Goal: Task Accomplishment & Management: Manage account settings

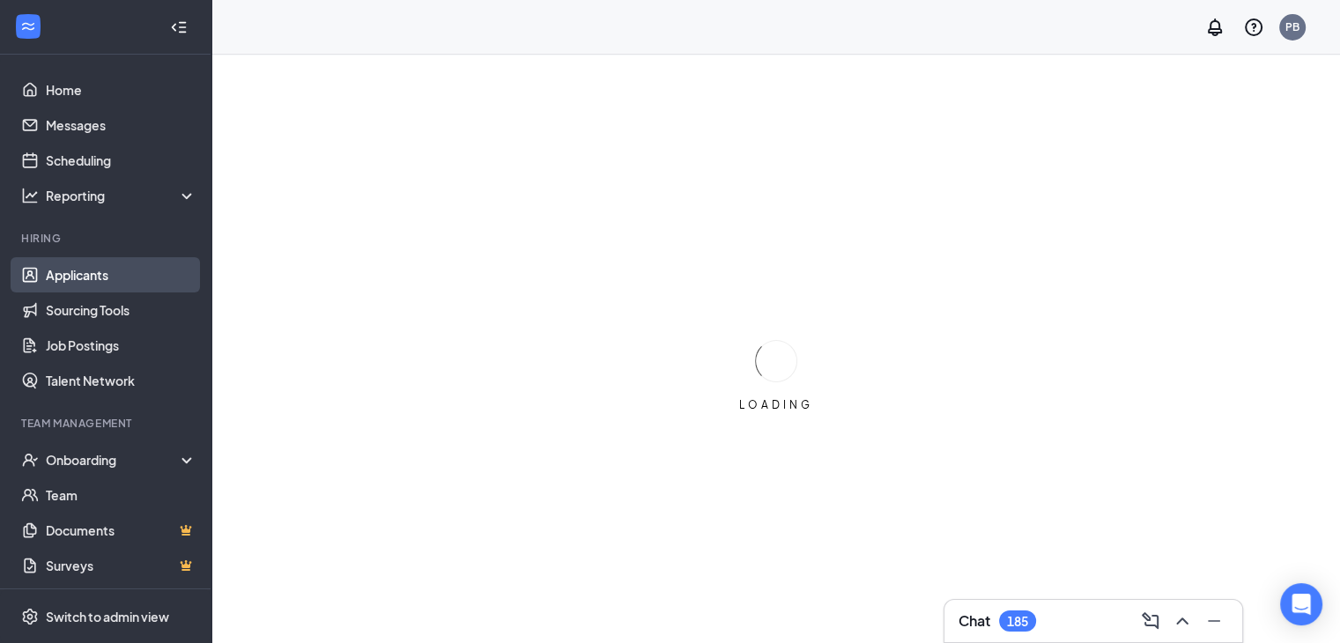
click at [76, 271] on link "Applicants" at bounding box center [121, 274] width 151 height 35
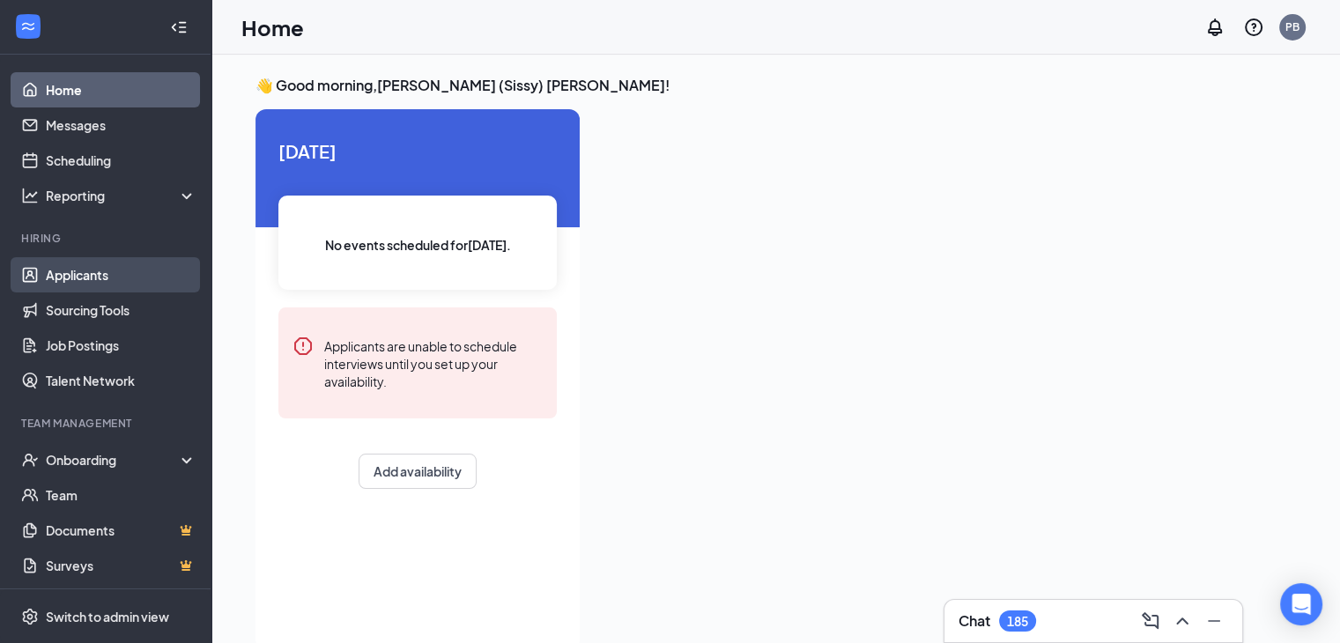
click at [99, 287] on link "Applicants" at bounding box center [121, 274] width 151 height 35
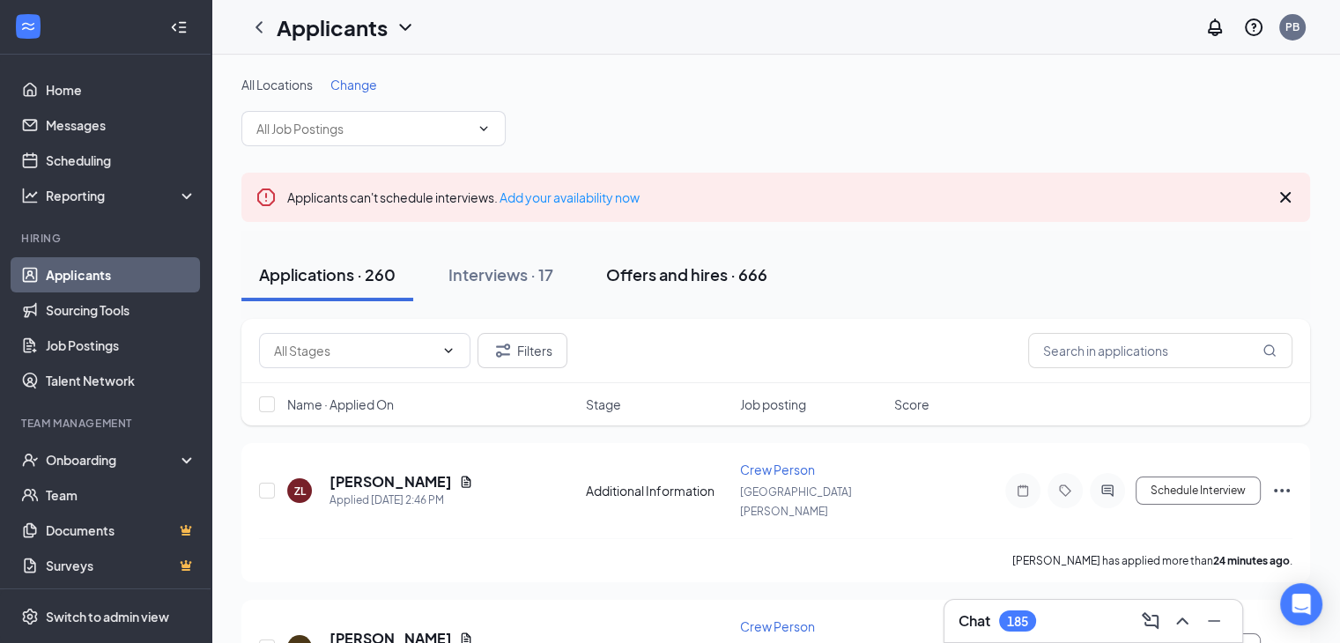
click at [693, 272] on div "Offers and hires · 666" at bounding box center [686, 274] width 161 height 22
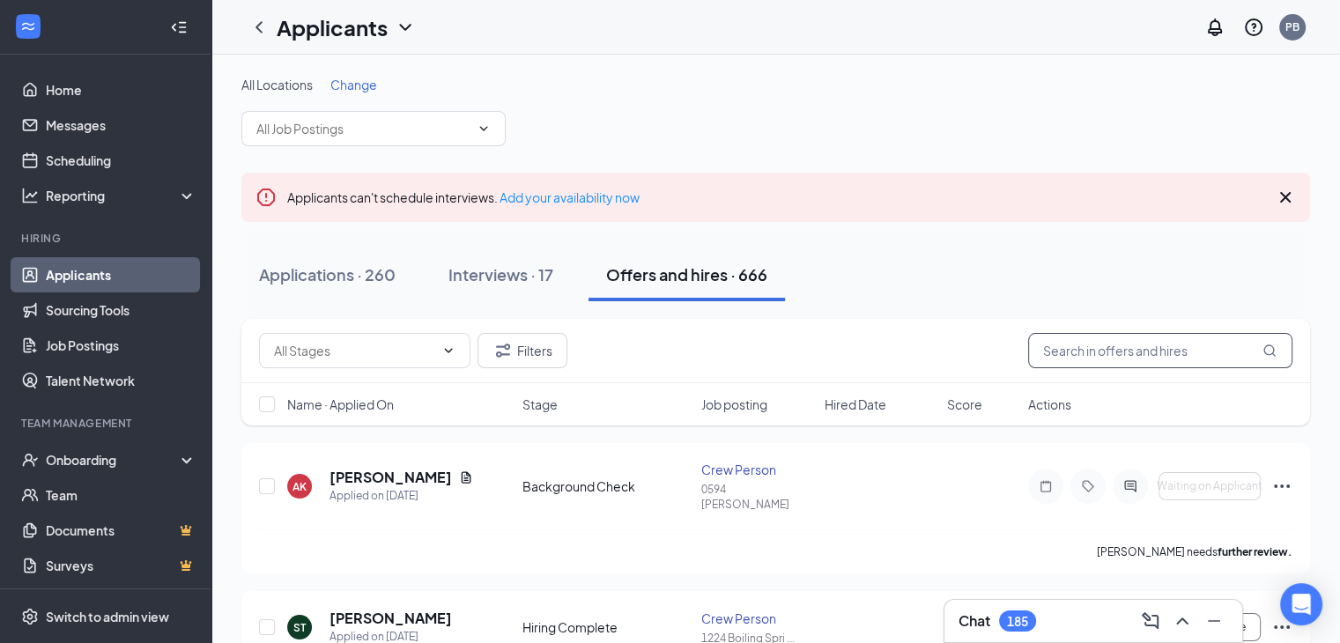
click at [1098, 360] on input "text" at bounding box center [1160, 350] width 264 height 35
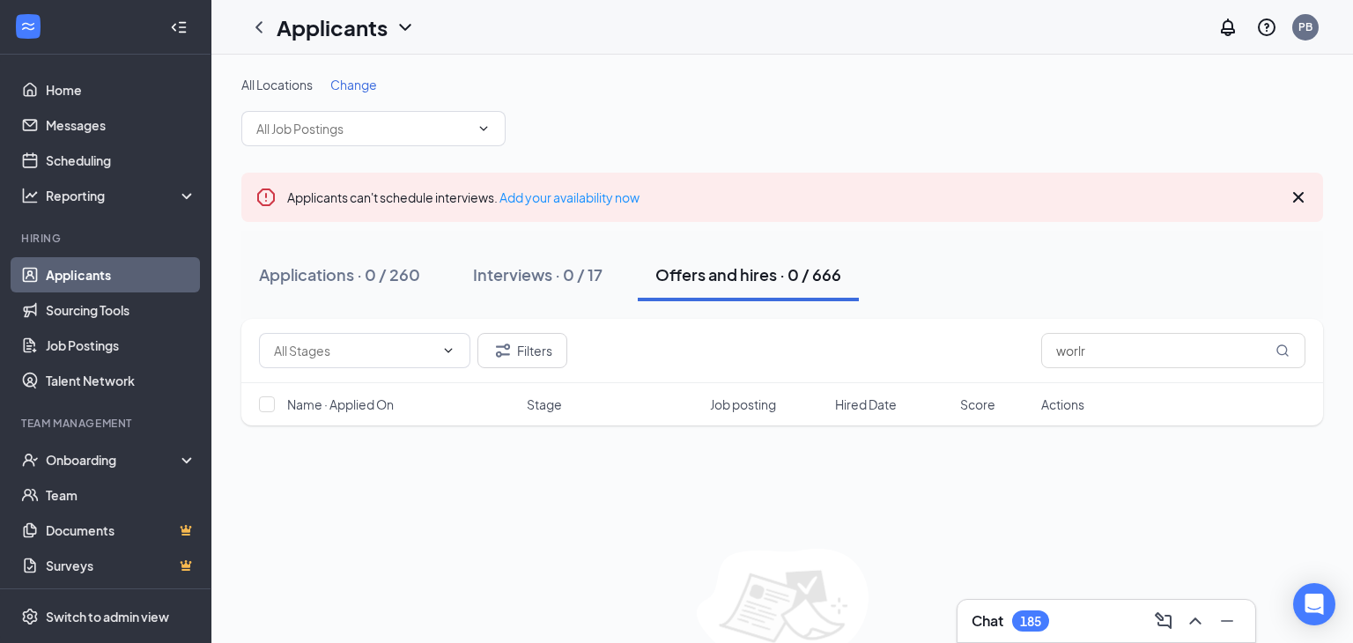
click at [650, 271] on button "Offers and hires · 0 / 666" at bounding box center [748, 274] width 221 height 53
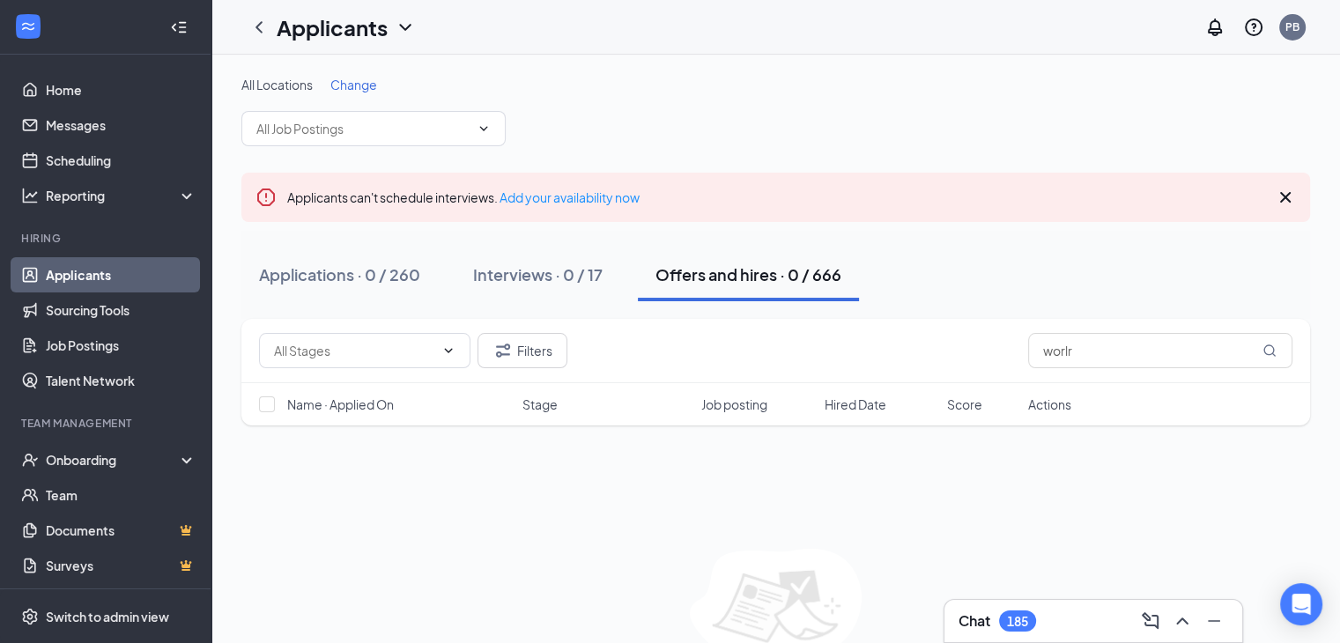
click at [907, 515] on div "Filters worlr Name · Applied On Stage Job posting Hired Date Score Actions No a…" at bounding box center [775, 519] width 1069 height 401
click at [715, 276] on div "Offers and hires · 0 / 666" at bounding box center [749, 274] width 186 height 22
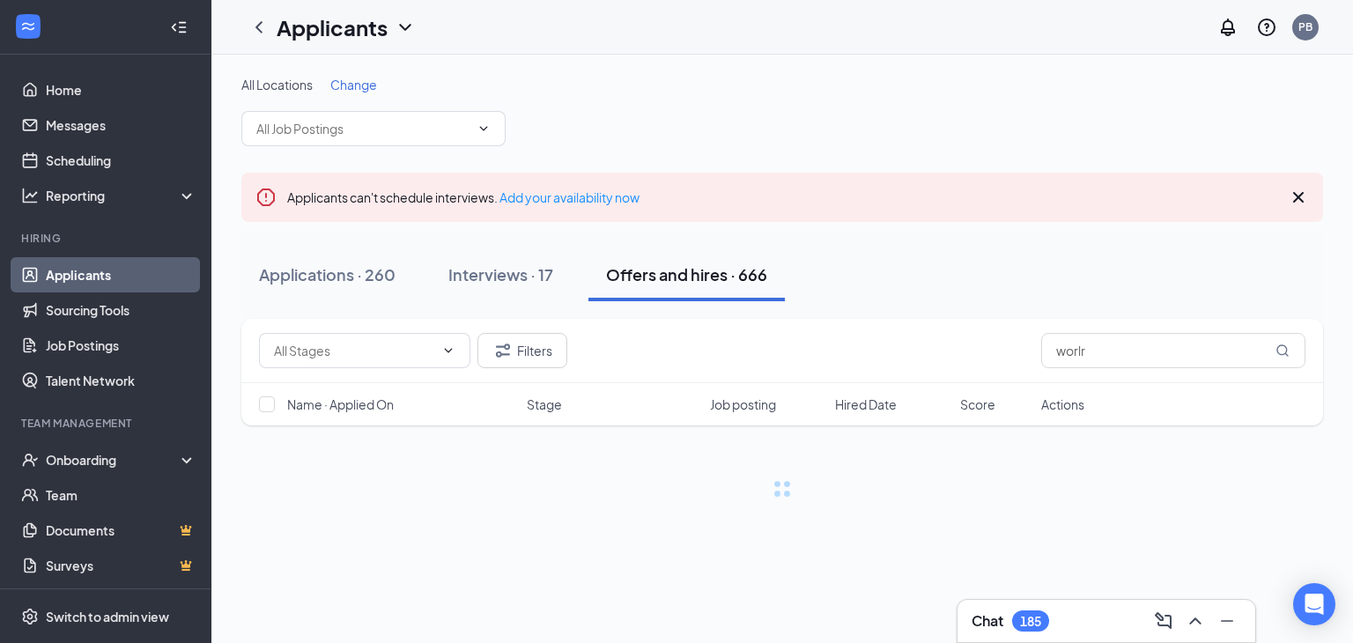
click at [715, 276] on div "Offers and hires · 666" at bounding box center [686, 274] width 161 height 22
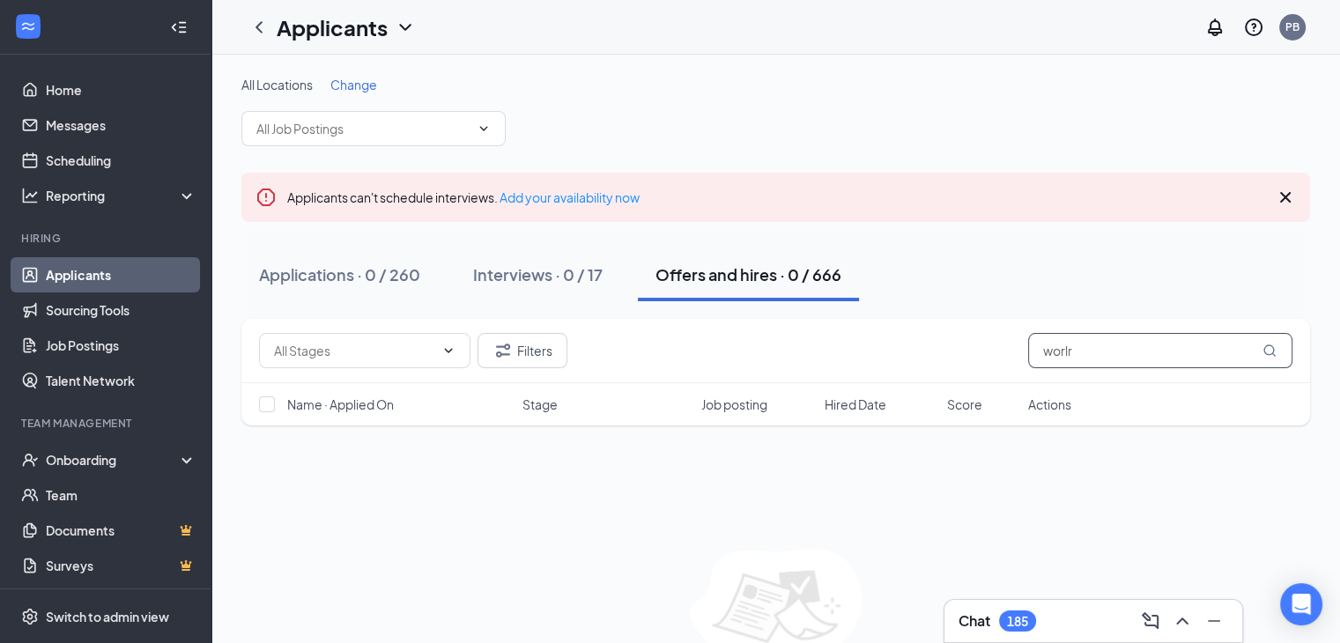
click at [1119, 354] on input "worlr" at bounding box center [1160, 350] width 264 height 35
click at [1071, 351] on input "worlr" at bounding box center [1160, 350] width 264 height 35
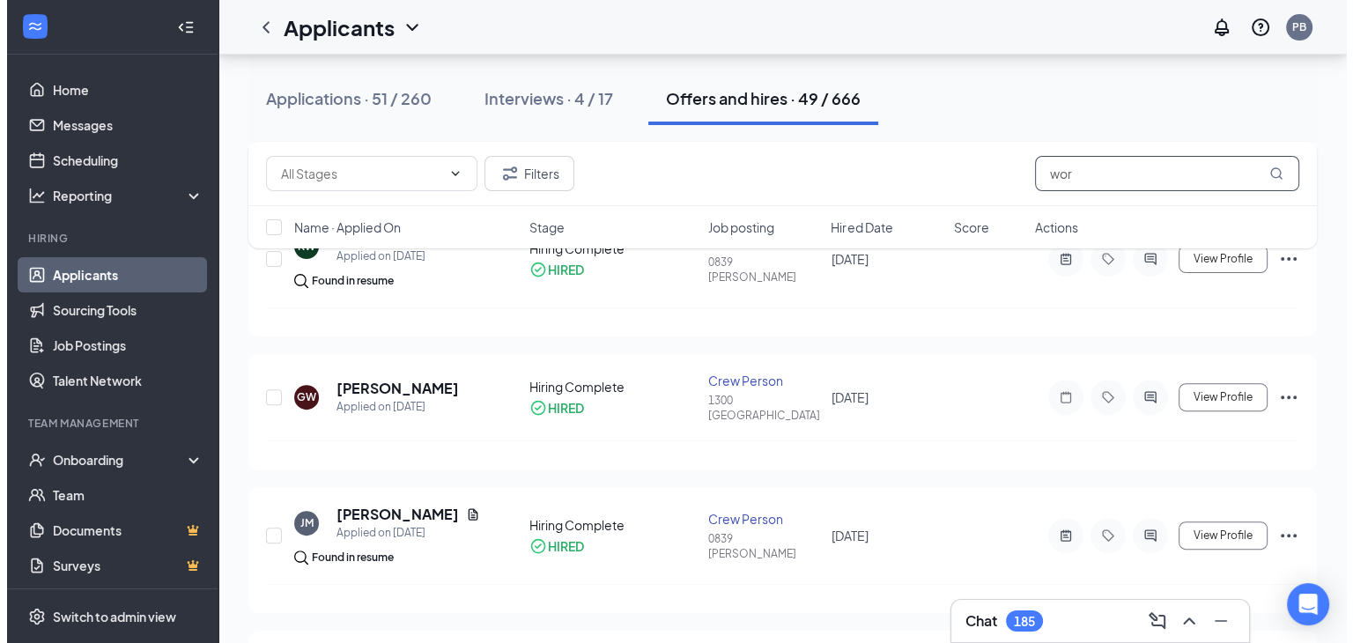
scroll to position [536, 0]
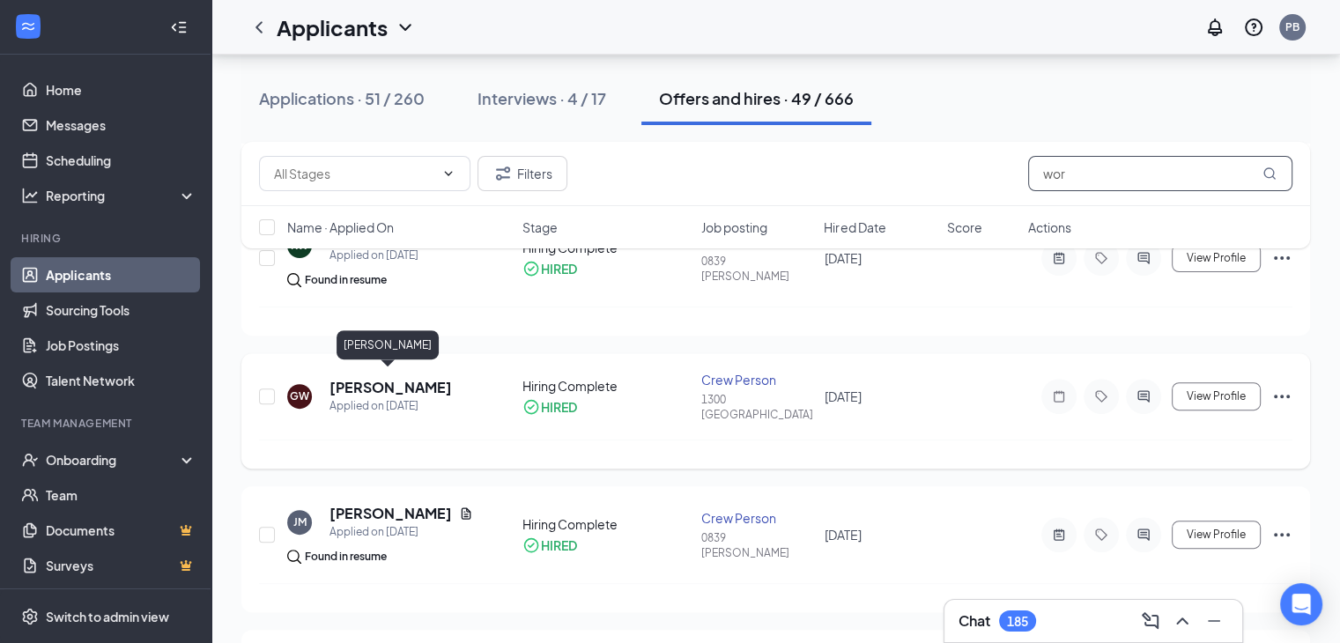
type input "wor"
click at [389, 385] on h5 "[PERSON_NAME]" at bounding box center [391, 387] width 122 height 19
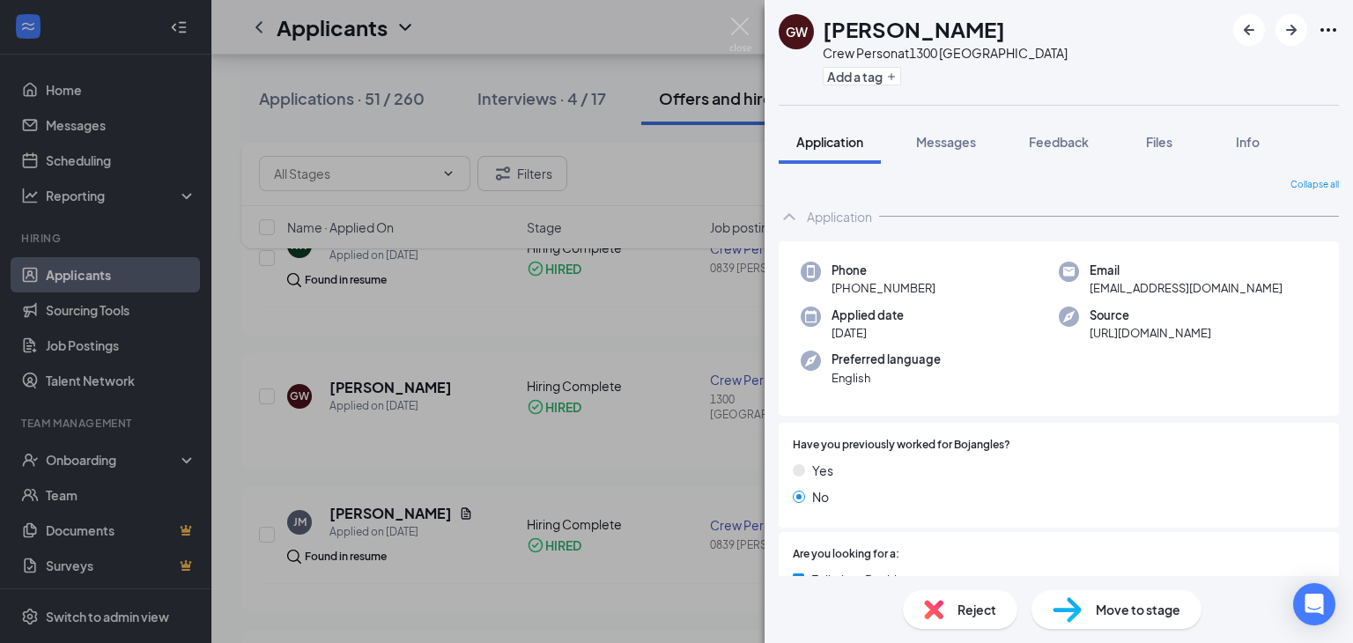
click at [1120, 620] on div "Move to stage" at bounding box center [1117, 609] width 170 height 39
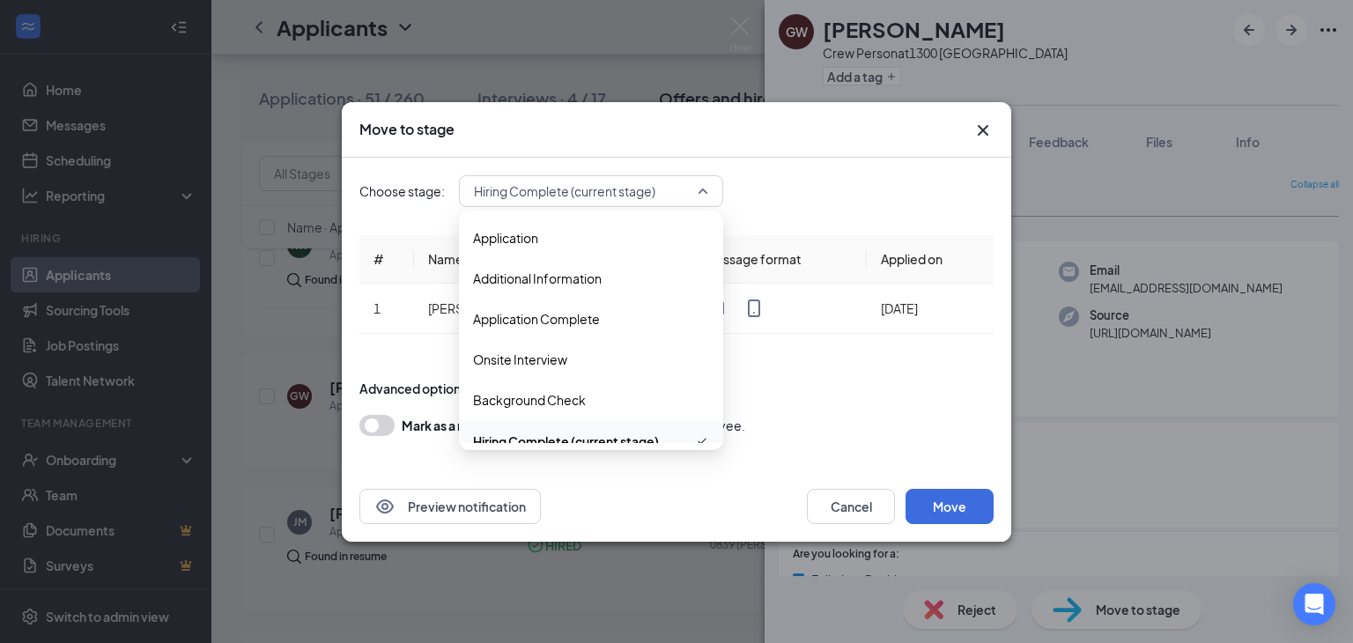
click at [701, 190] on span "Hiring Complete (current stage)" at bounding box center [591, 191] width 234 height 26
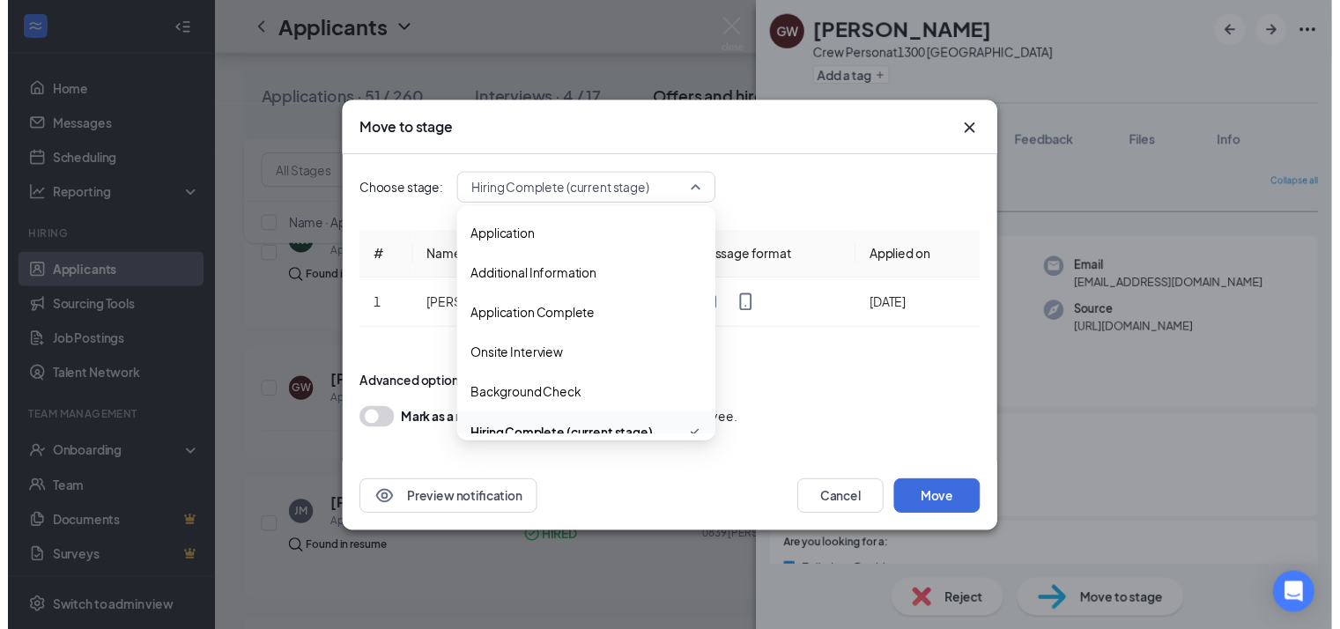
scroll to position [19, 0]
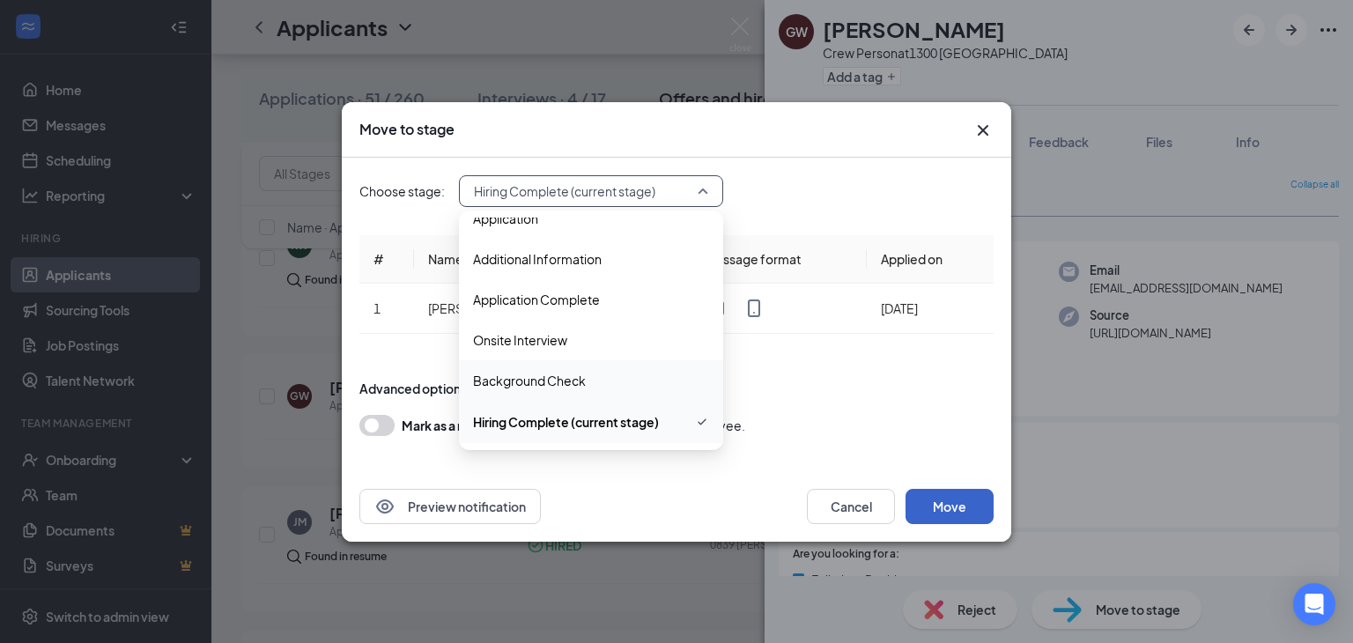
click at [923, 517] on button "Move" at bounding box center [950, 506] width 88 height 35
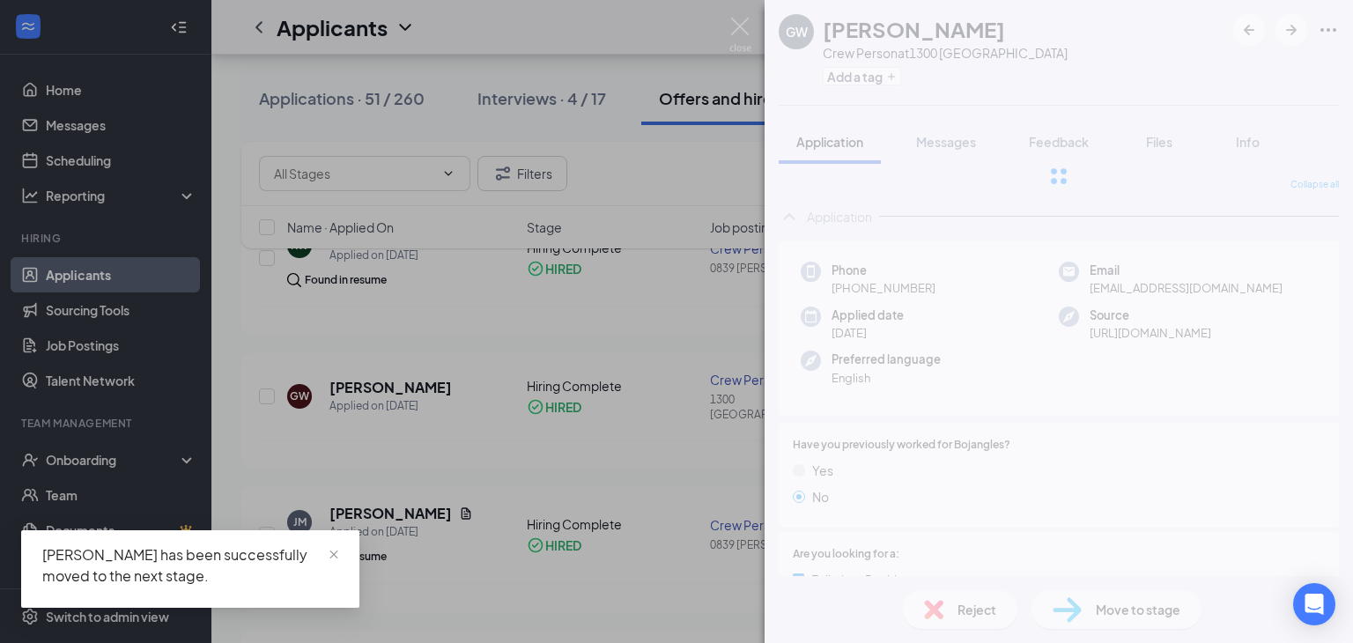
click at [639, 626] on div "GW [PERSON_NAME] Crew Person at [STREET_ADDRESS] Add a tag Application Messages…" at bounding box center [676, 321] width 1353 height 643
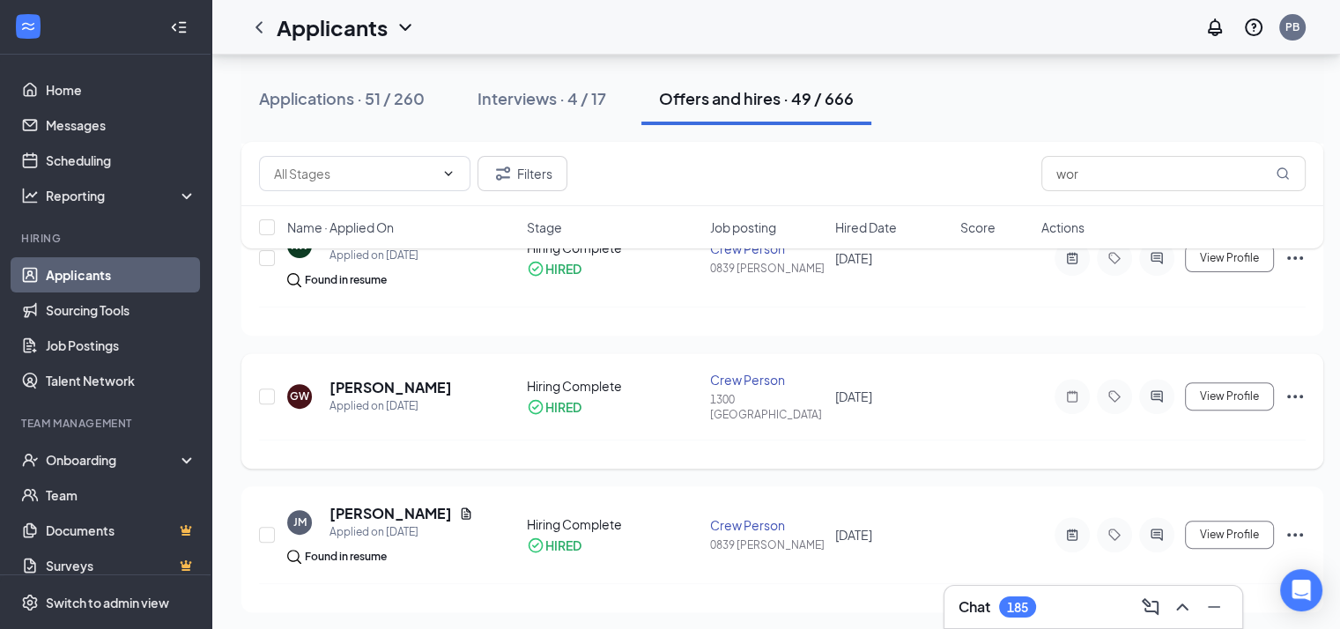
click at [1294, 395] on icon "Ellipses" at bounding box center [1295, 397] width 16 height 4
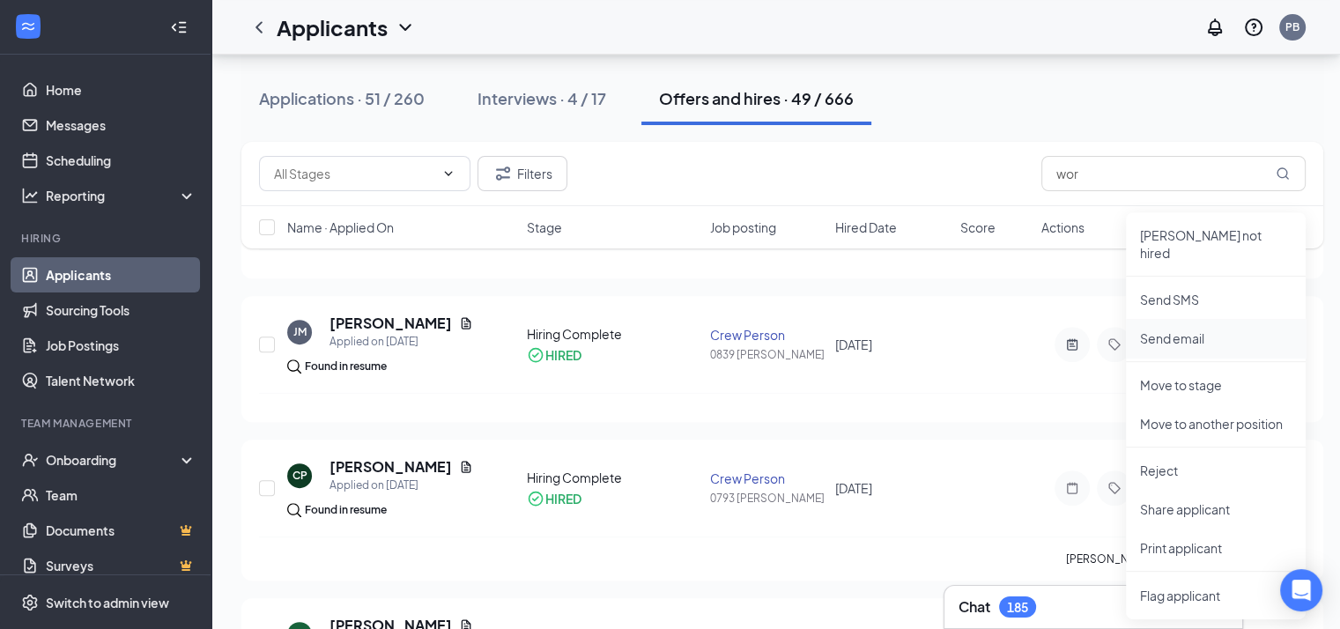
scroll to position [726, 11]
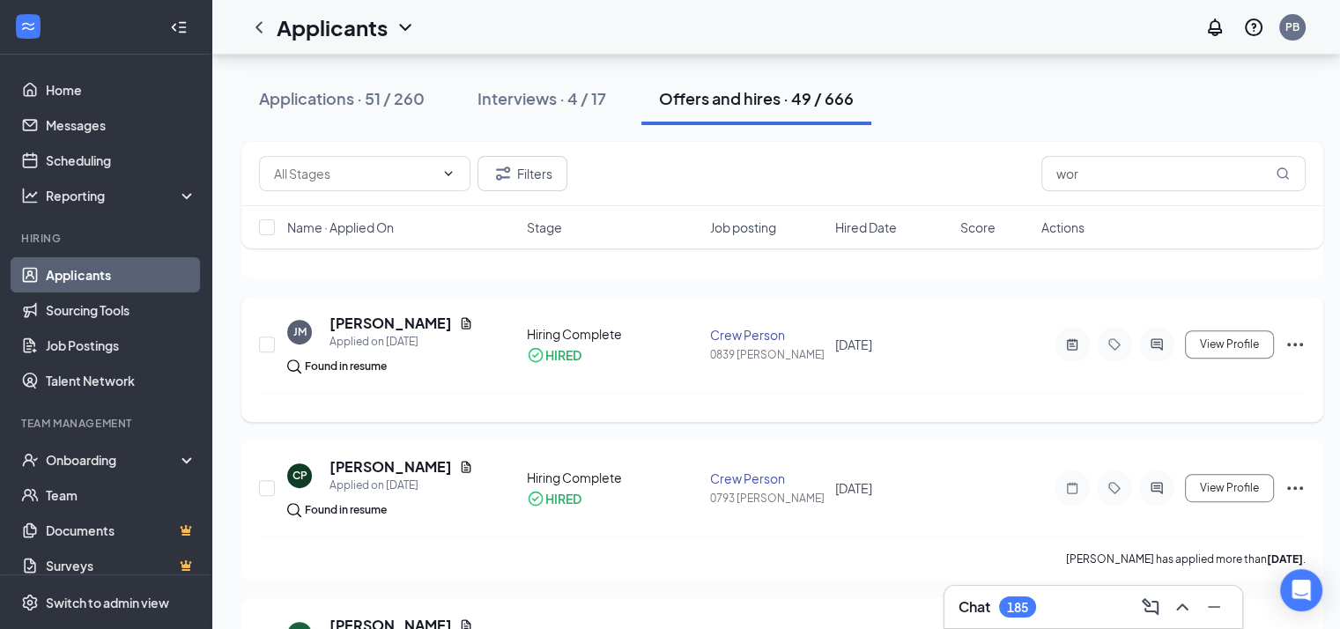
click at [700, 376] on div "[PERSON_NAME] Applied on [DATE] Found in resume Hiring Complete HIRED Crew Pers…" at bounding box center [782, 353] width 1047 height 79
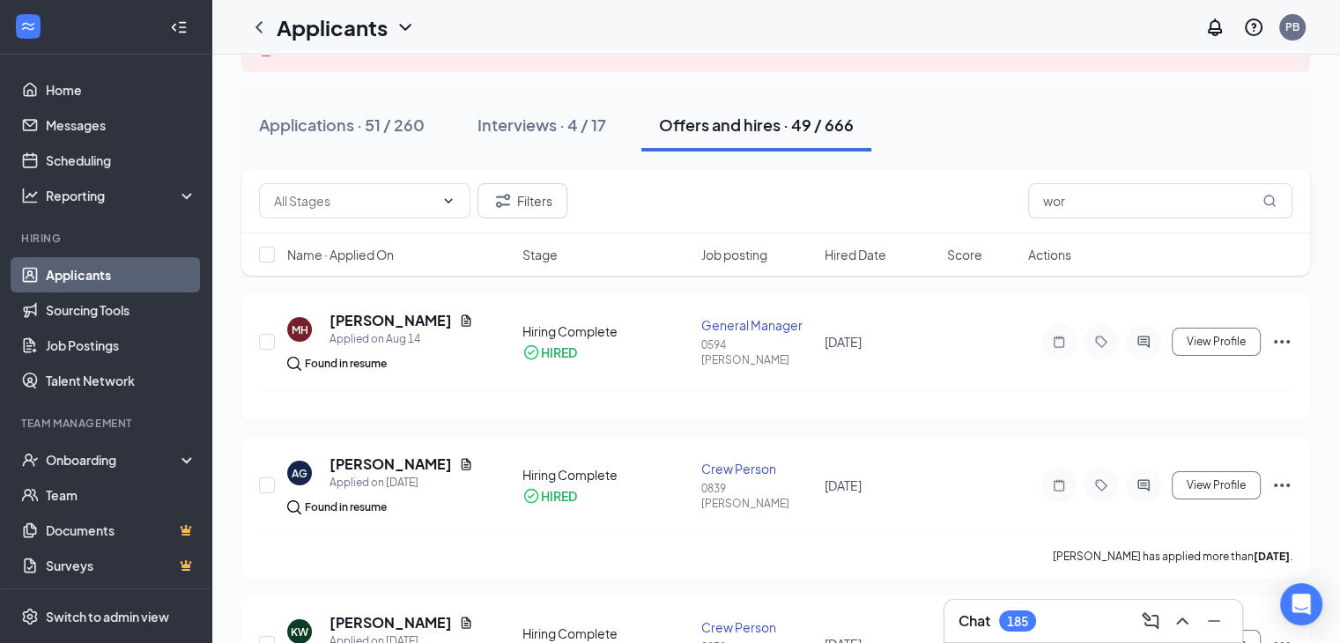
scroll to position [0, 0]
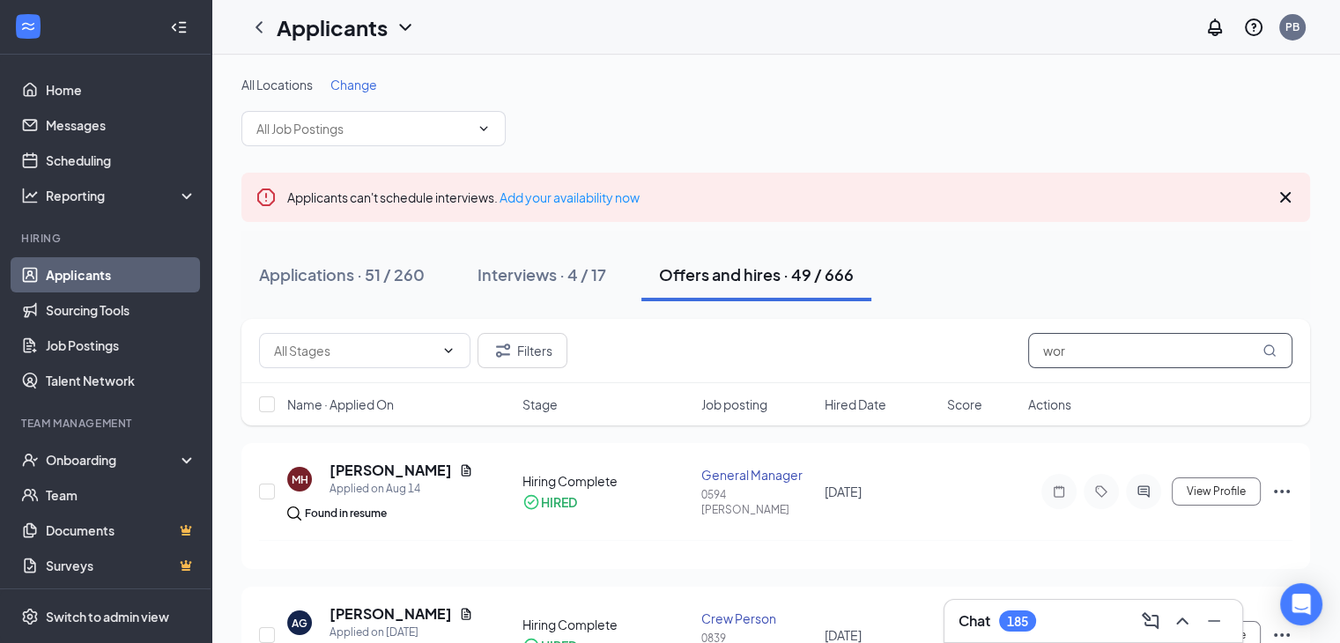
click at [1107, 351] on input "wor" at bounding box center [1160, 350] width 264 height 35
click at [1268, 353] on icon "MagnifyingGlass" at bounding box center [1269, 350] width 11 height 11
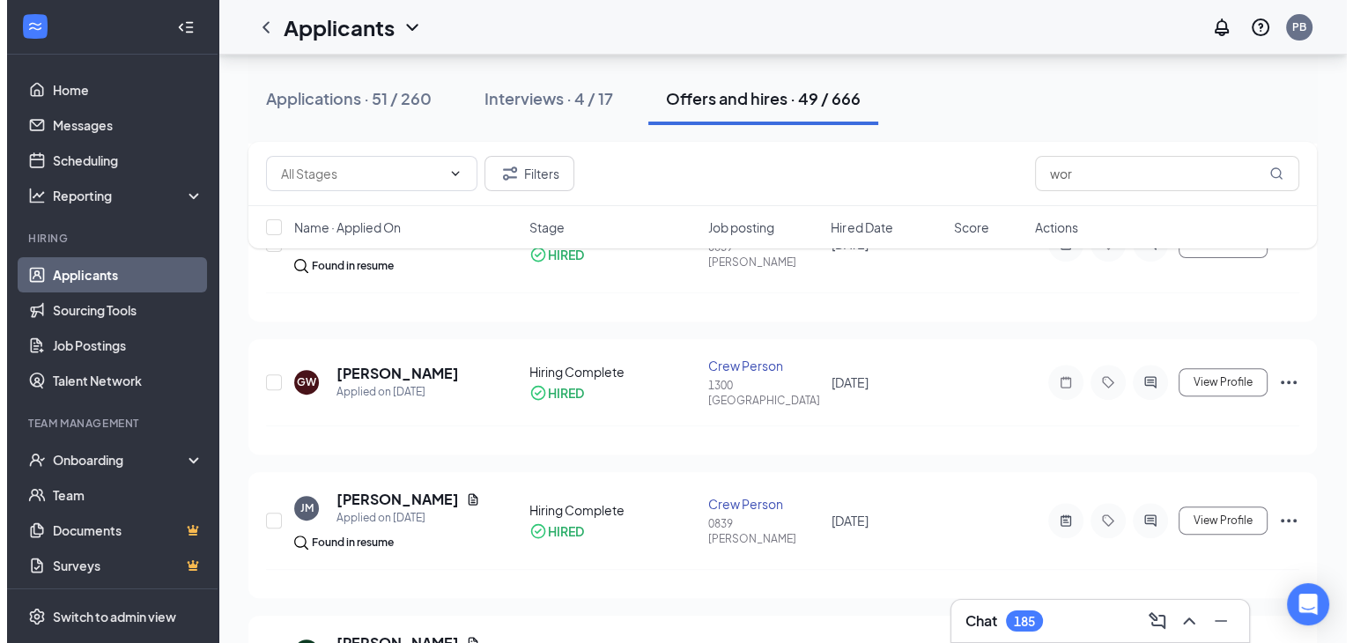
scroll to position [552, 0]
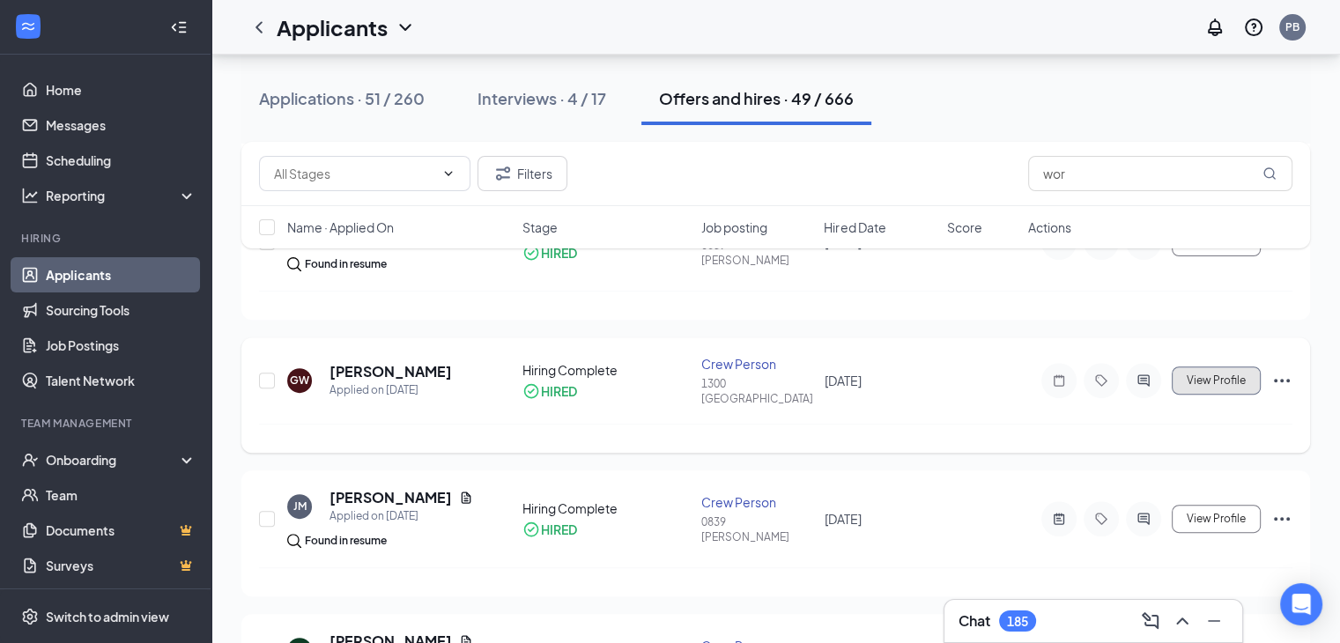
click at [1222, 385] on button "View Profile" at bounding box center [1216, 381] width 89 height 28
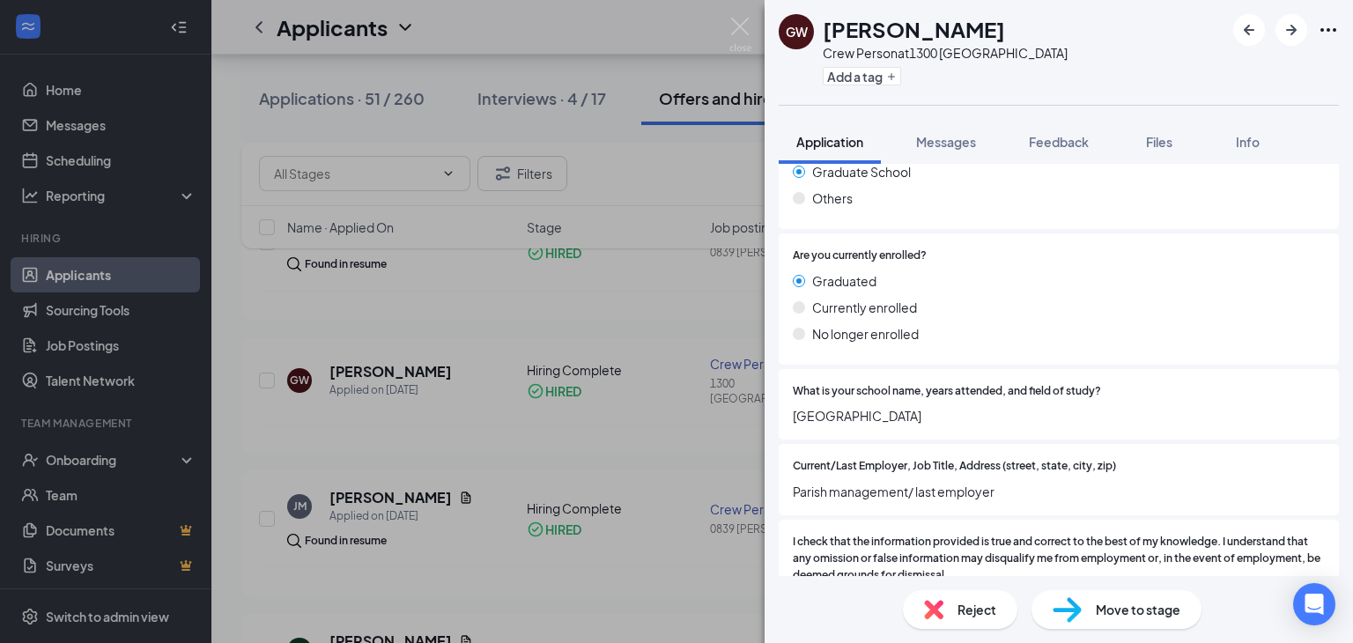
scroll to position [1865, 0]
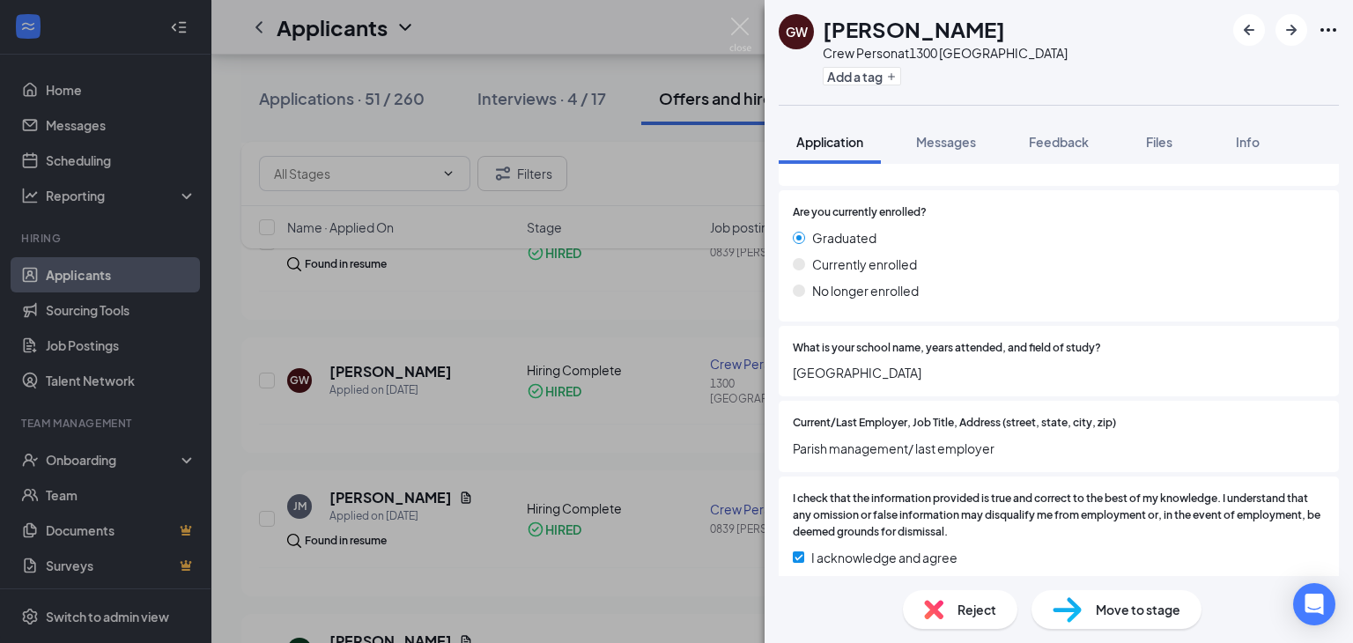
click at [1145, 611] on span "Move to stage" at bounding box center [1138, 609] width 85 height 19
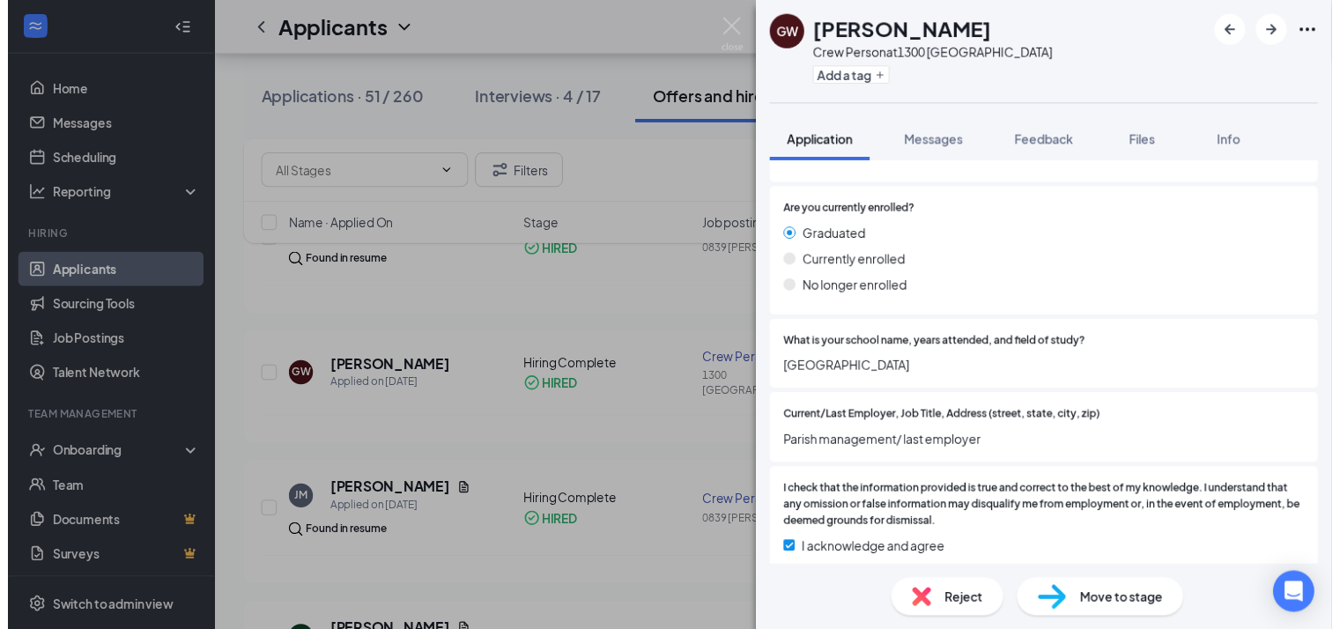
scroll to position [1857, 0]
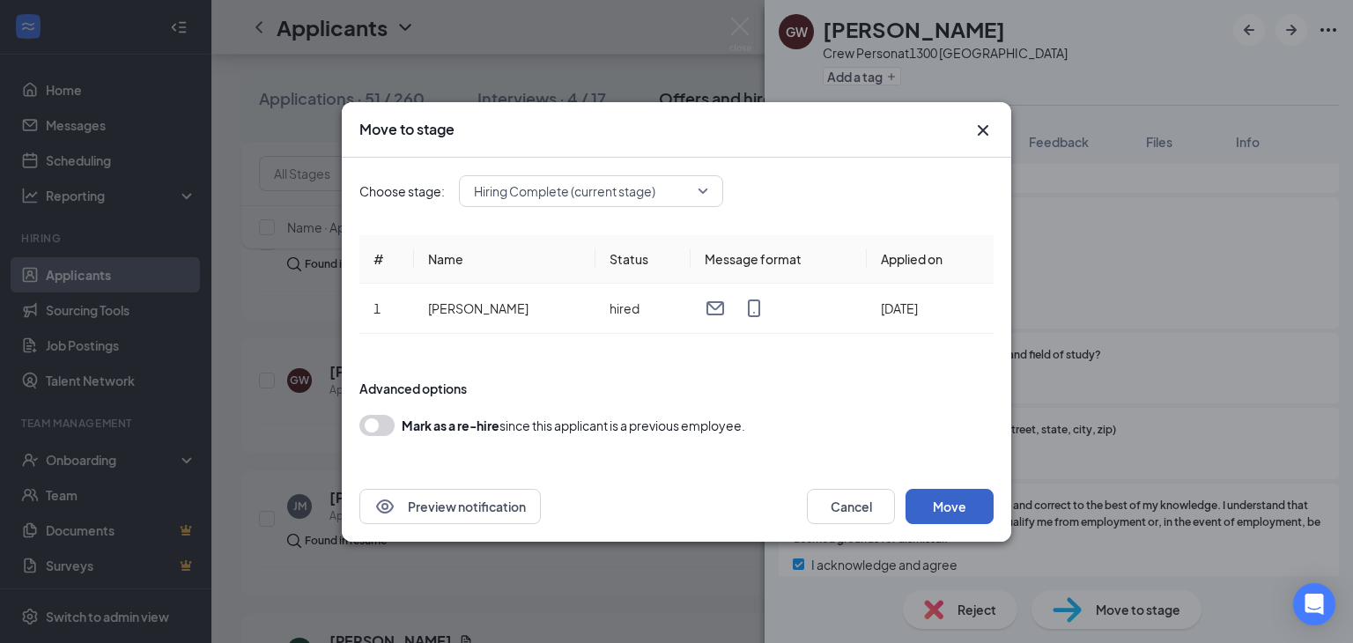
click at [960, 507] on button "Move" at bounding box center [950, 506] width 88 height 35
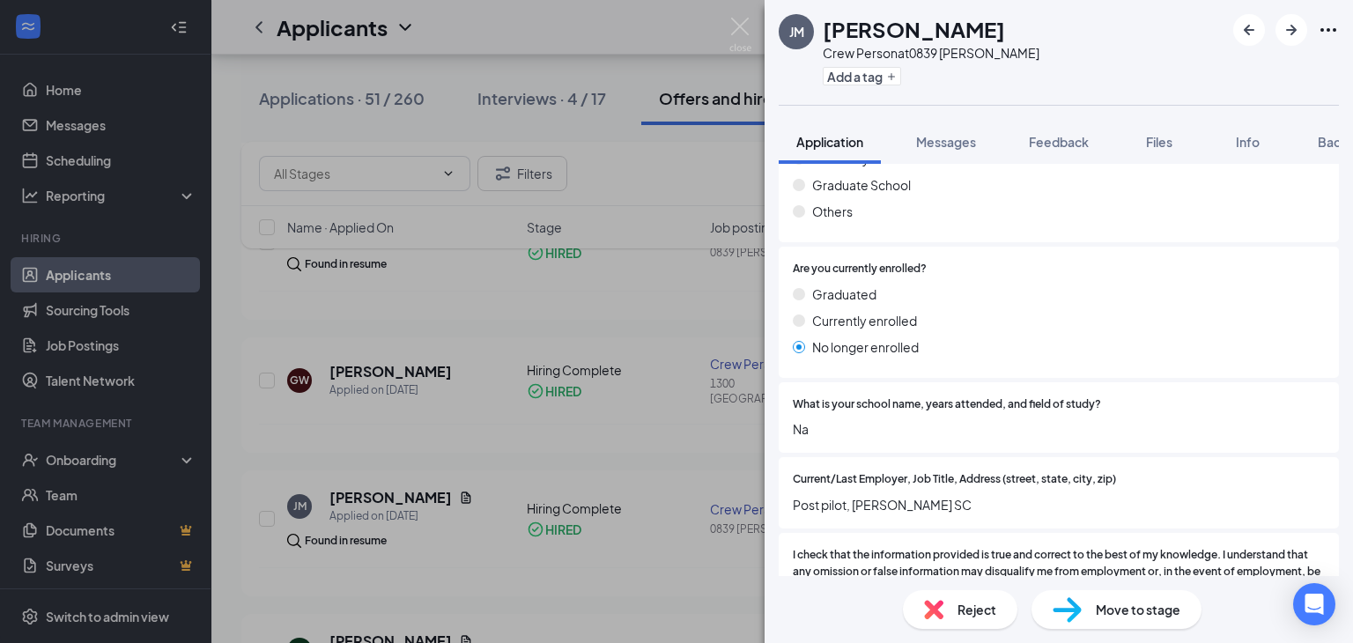
click at [478, 431] on div "[PERSON_NAME] Crew Person at 0839 [PERSON_NAME] Add a tag Application Messages …" at bounding box center [676, 321] width 1353 height 643
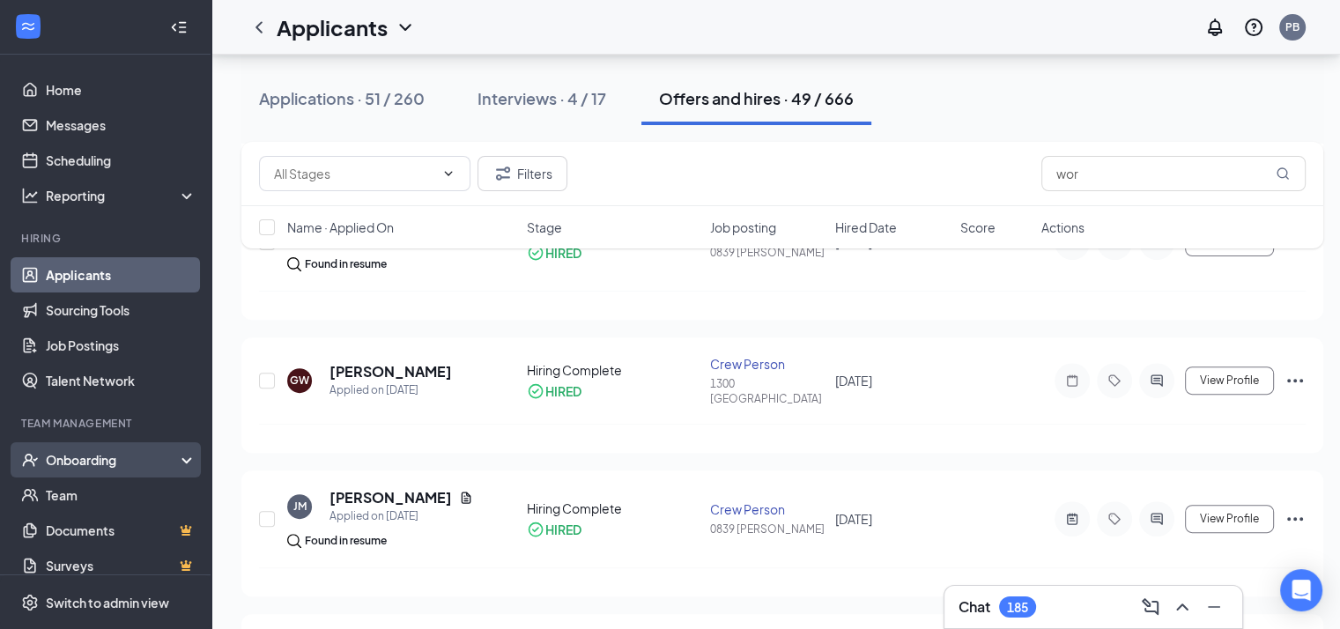
click at [70, 460] on div "Onboarding" at bounding box center [114, 460] width 136 height 18
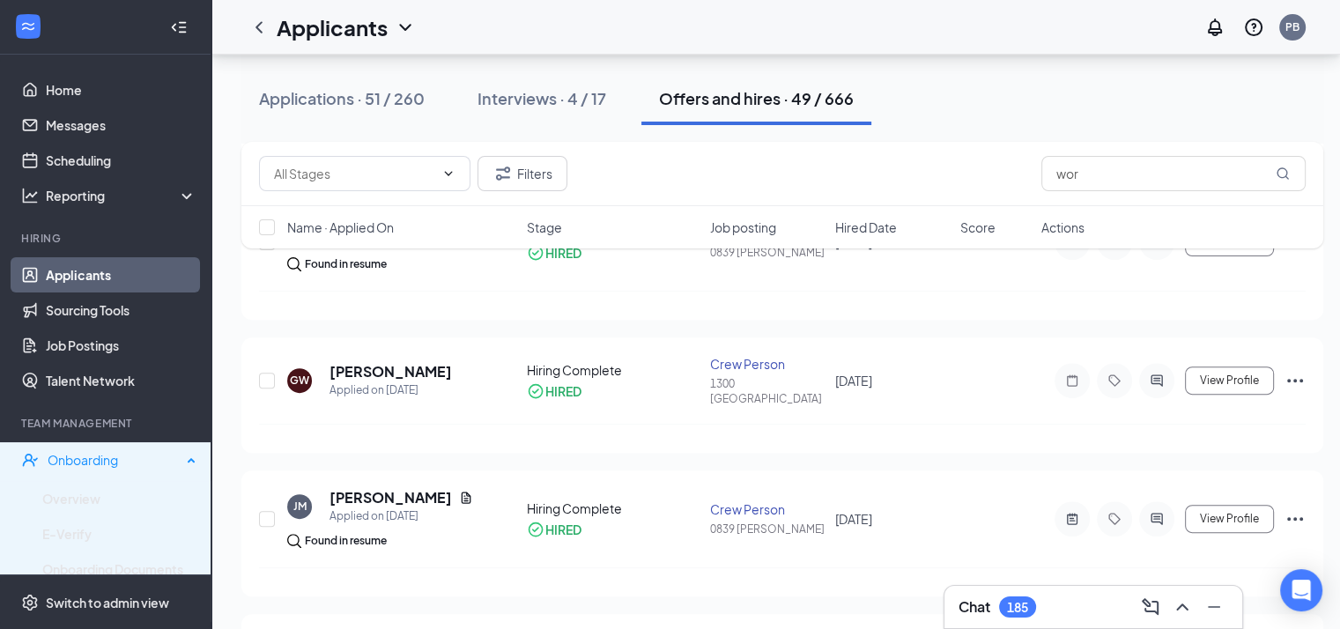
click at [70, 460] on div "Onboarding" at bounding box center [115, 460] width 134 height 18
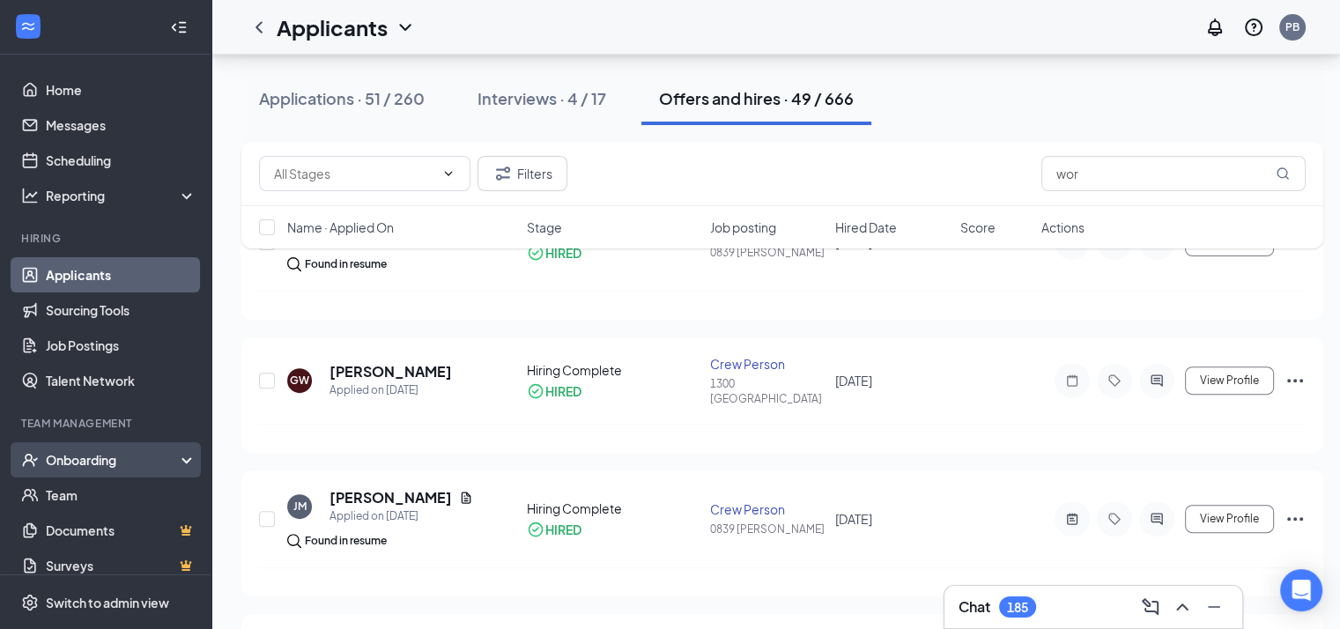
click at [70, 460] on div "Onboarding" at bounding box center [114, 460] width 136 height 18
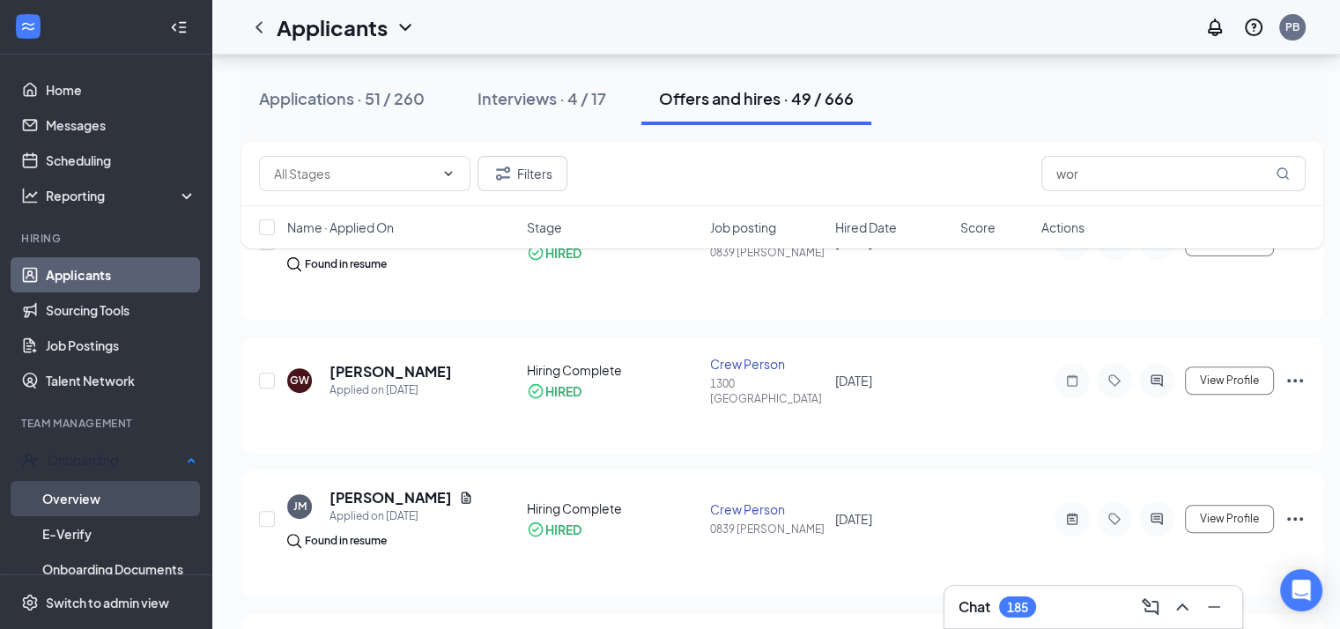
click at [78, 492] on link "Overview" at bounding box center [119, 498] width 154 height 35
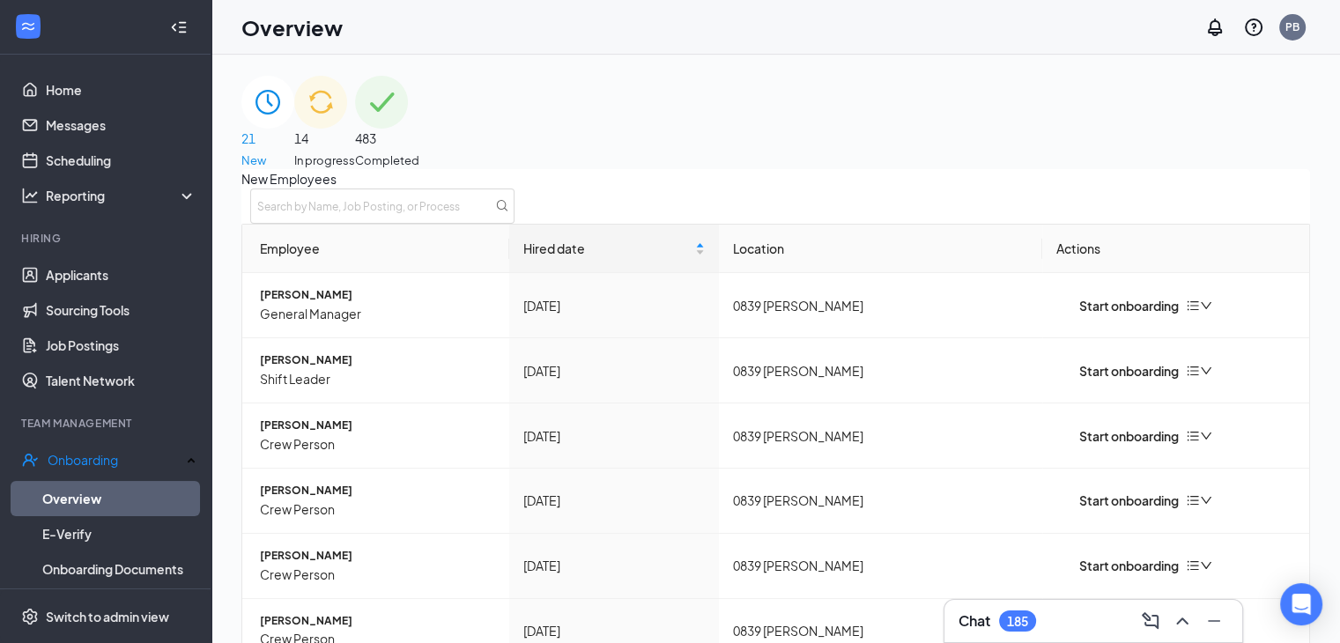
click at [294, 115] on div "21 New" at bounding box center [267, 122] width 53 height 93
click at [515, 224] on input "text" at bounding box center [382, 206] width 264 height 35
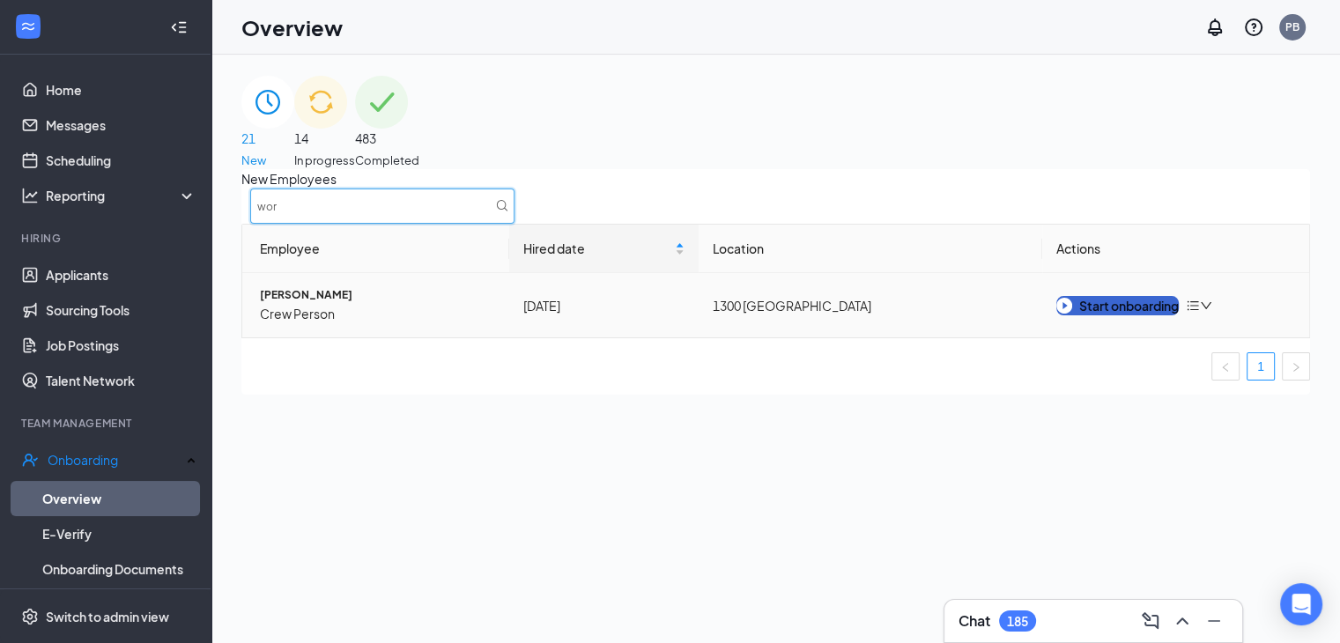
type input "wor"
click at [1134, 315] on button "Start onboarding" at bounding box center [1118, 305] width 122 height 19
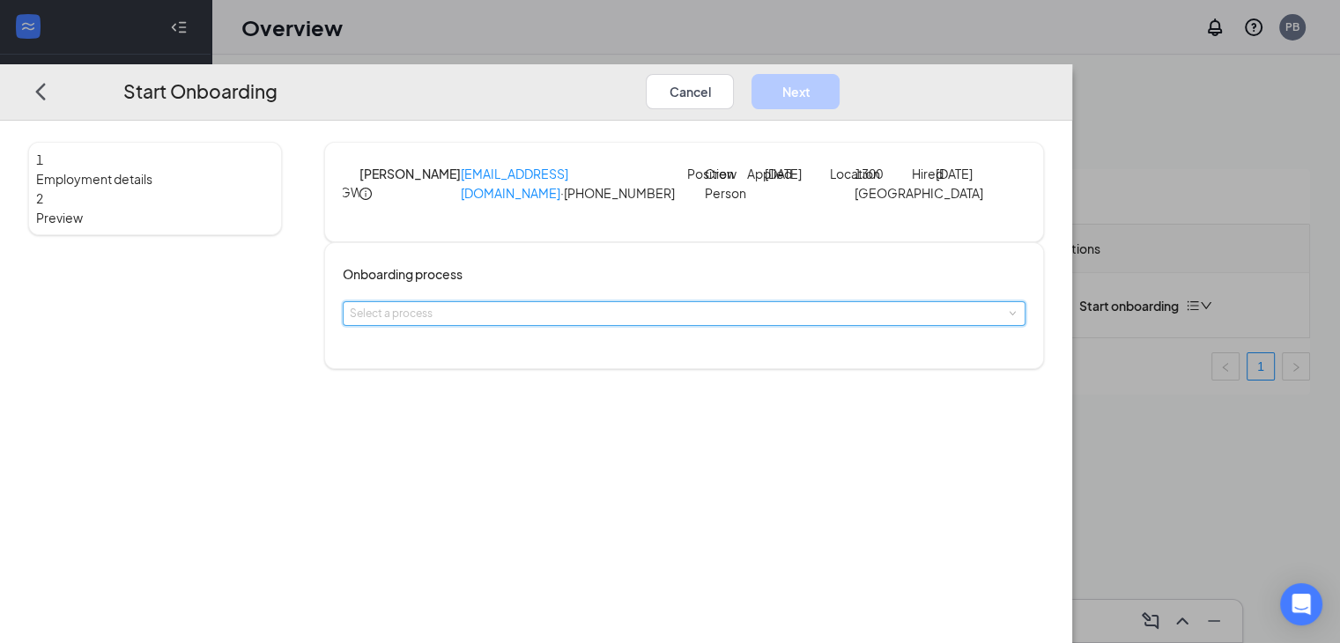
click at [1008, 318] on span at bounding box center [1012, 314] width 8 height 8
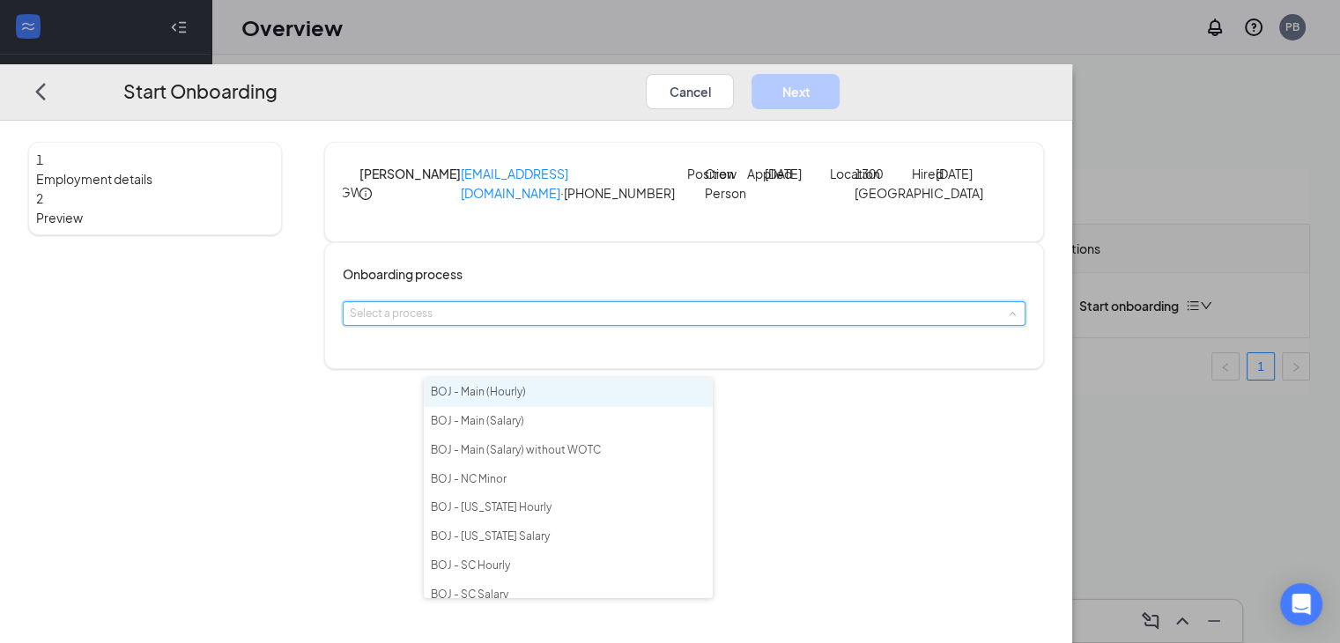
click at [634, 401] on li "BOJ - Main (Hourly)" at bounding box center [568, 392] width 289 height 29
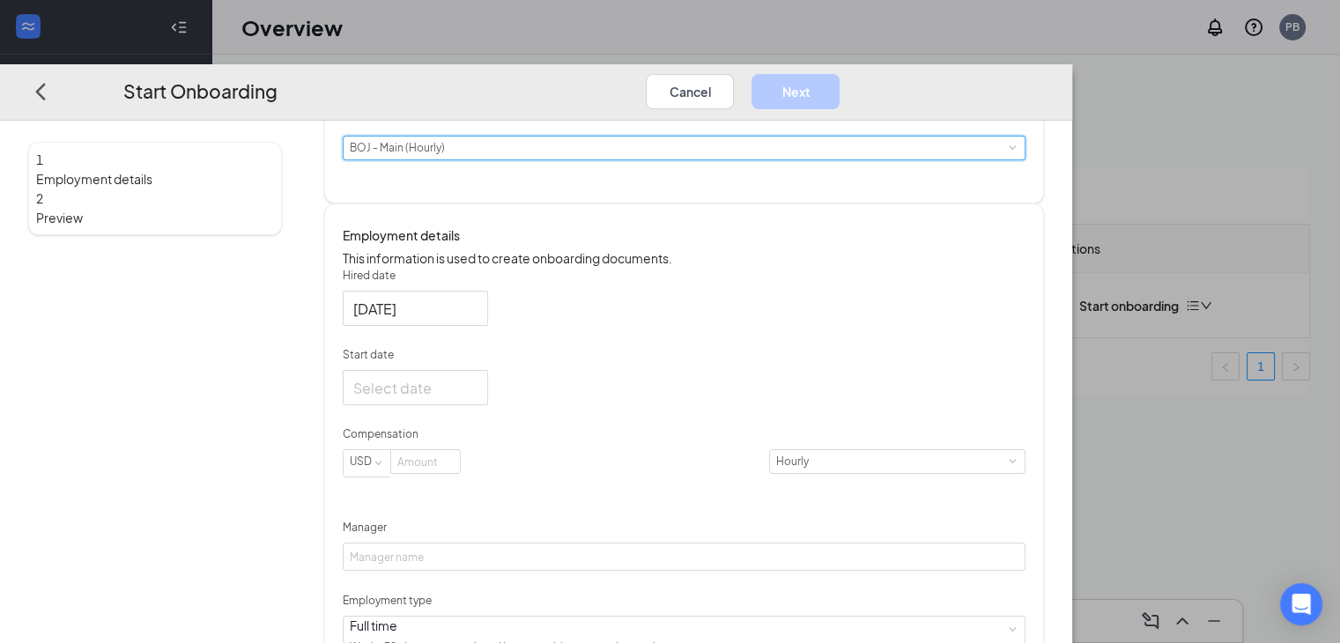
scroll to position [271, 0]
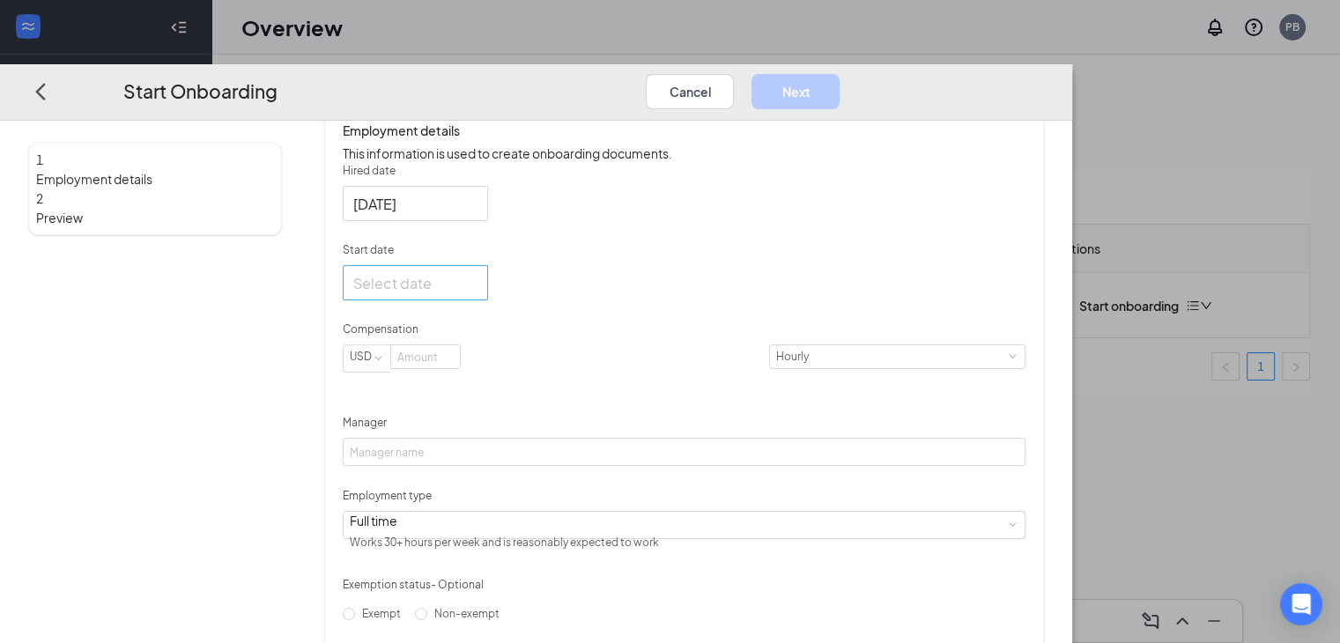
click at [478, 294] on div at bounding box center [415, 283] width 124 height 22
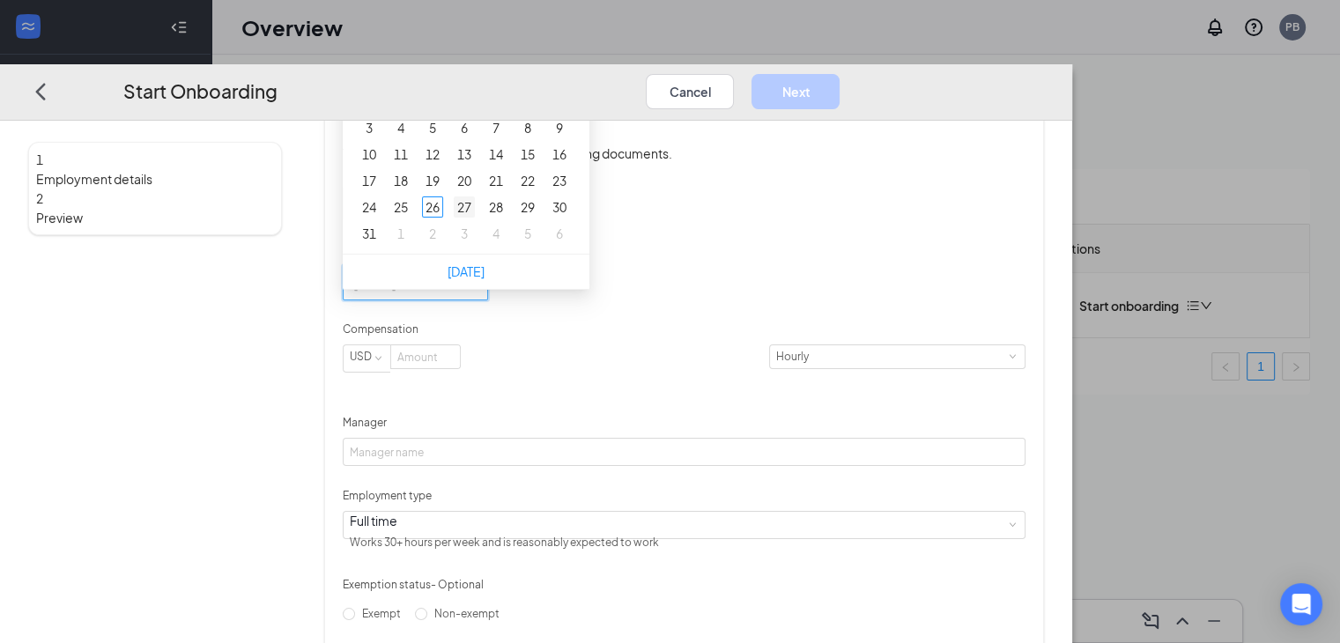
type input "[DATE]"
click at [475, 218] on div "27" at bounding box center [464, 206] width 21 height 21
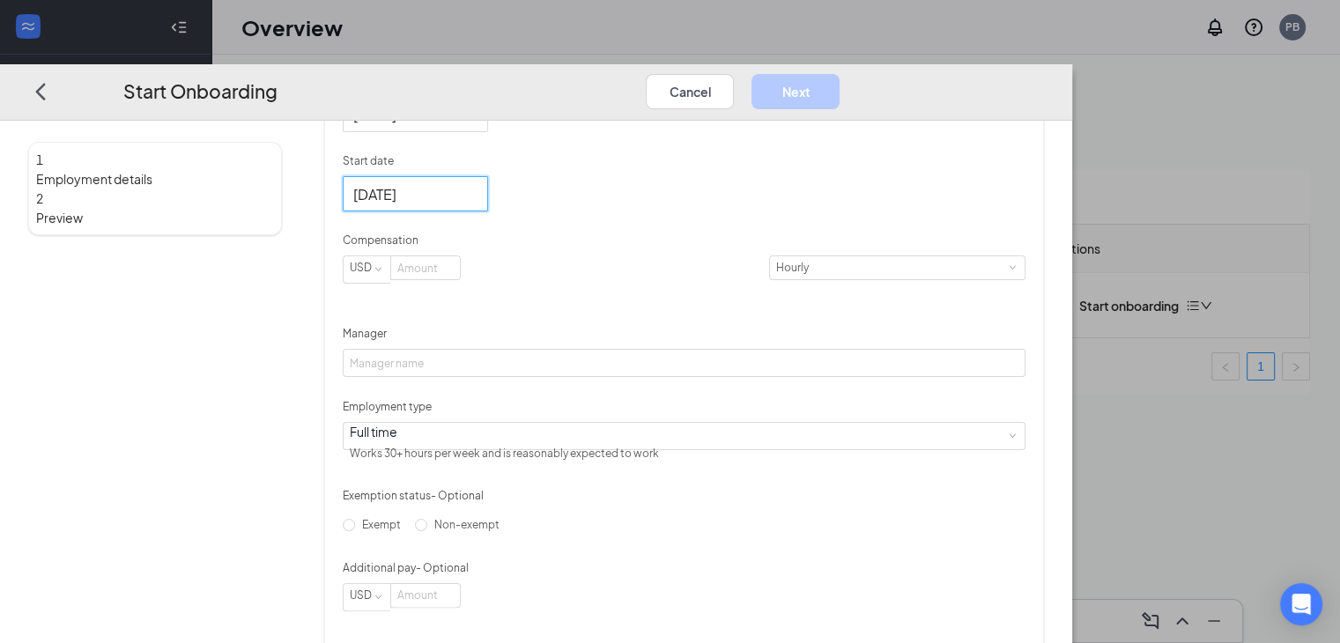
scroll to position [367, 0]
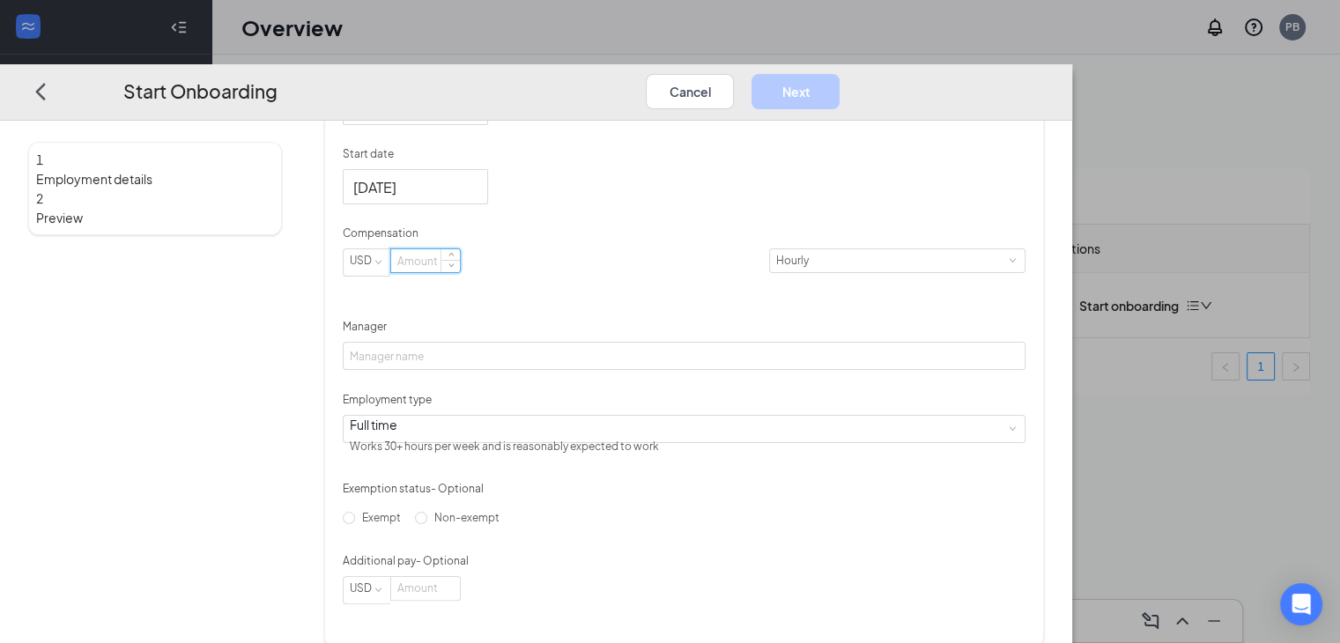
click at [460, 272] on input at bounding box center [425, 260] width 69 height 23
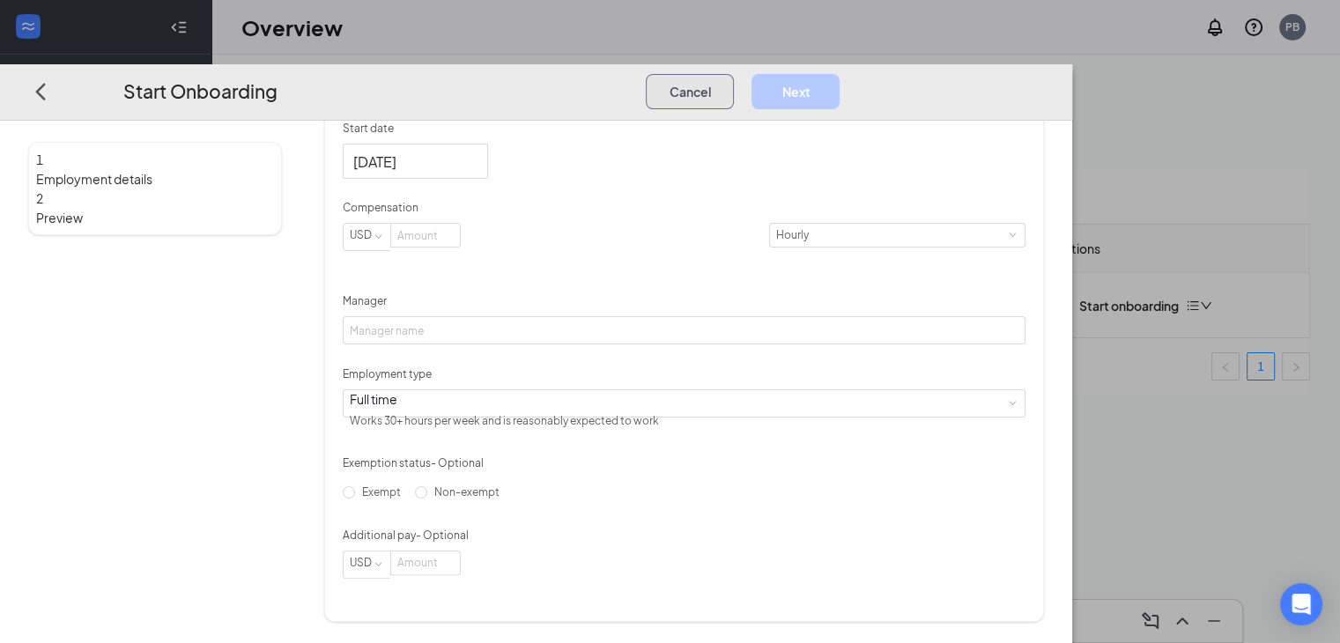
click at [734, 74] on button "Cancel" at bounding box center [690, 91] width 88 height 35
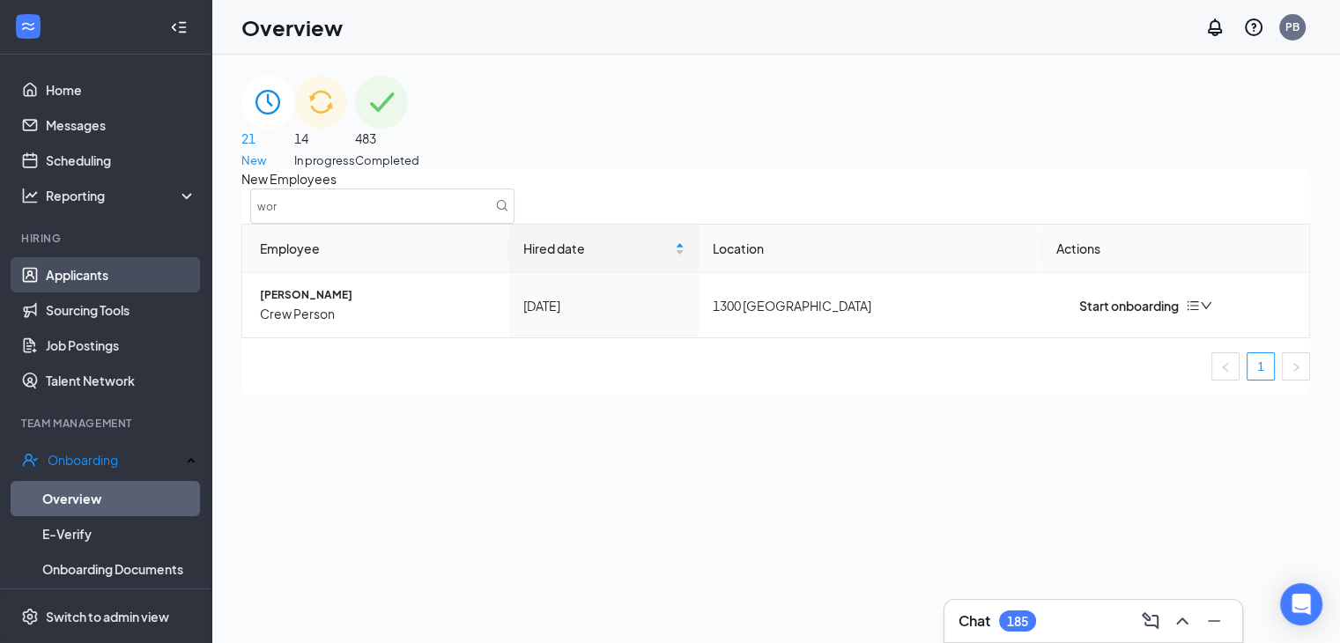
click at [81, 277] on link "Applicants" at bounding box center [121, 274] width 151 height 35
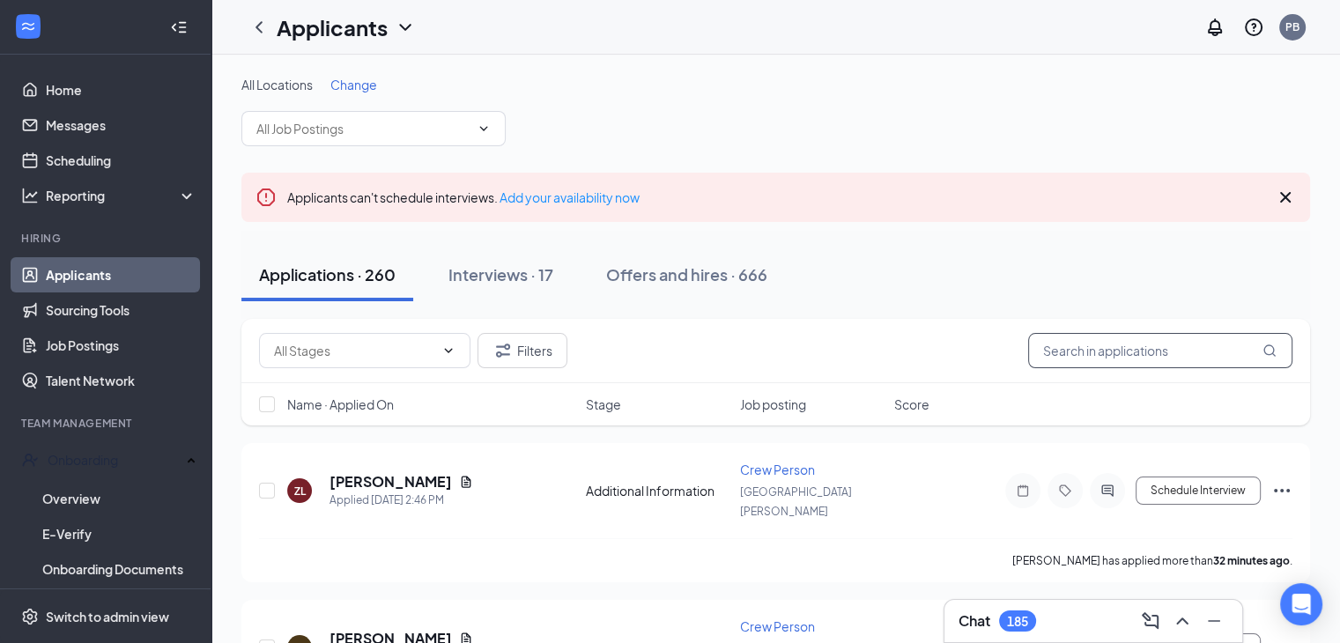
click at [1114, 353] on input "text" at bounding box center [1160, 350] width 264 height 35
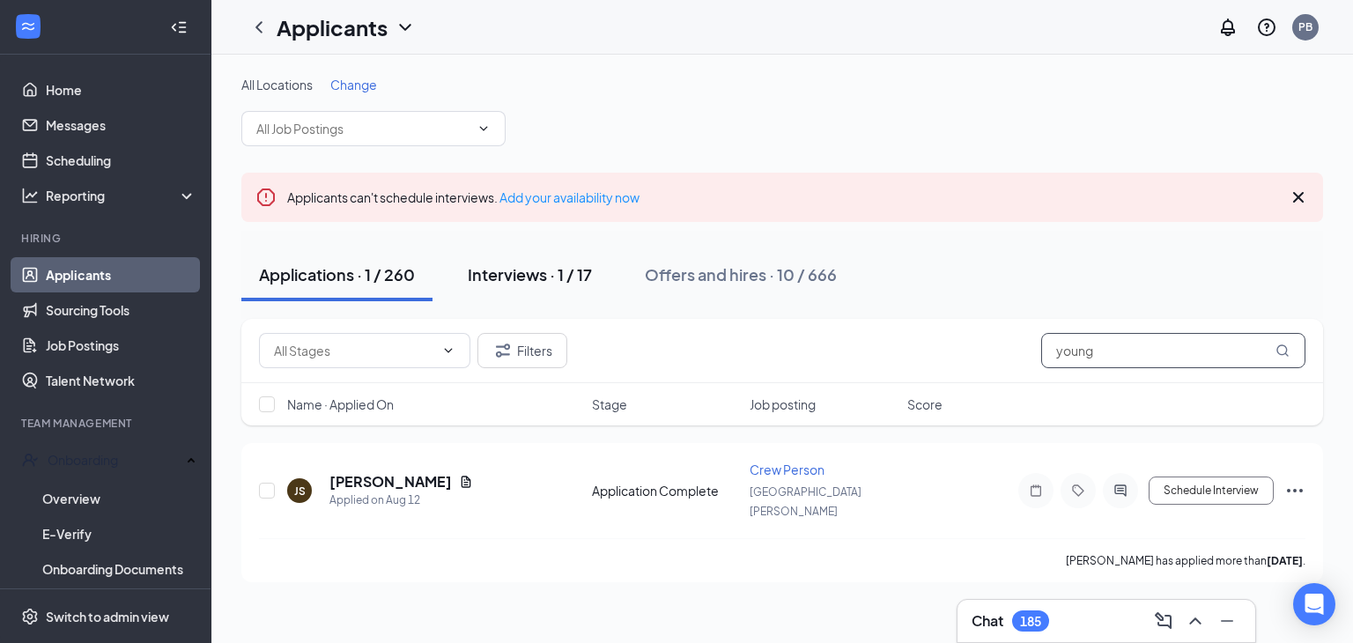
type input "young"
click at [530, 278] on div "Interviews · 1 / 17" at bounding box center [530, 274] width 124 height 22
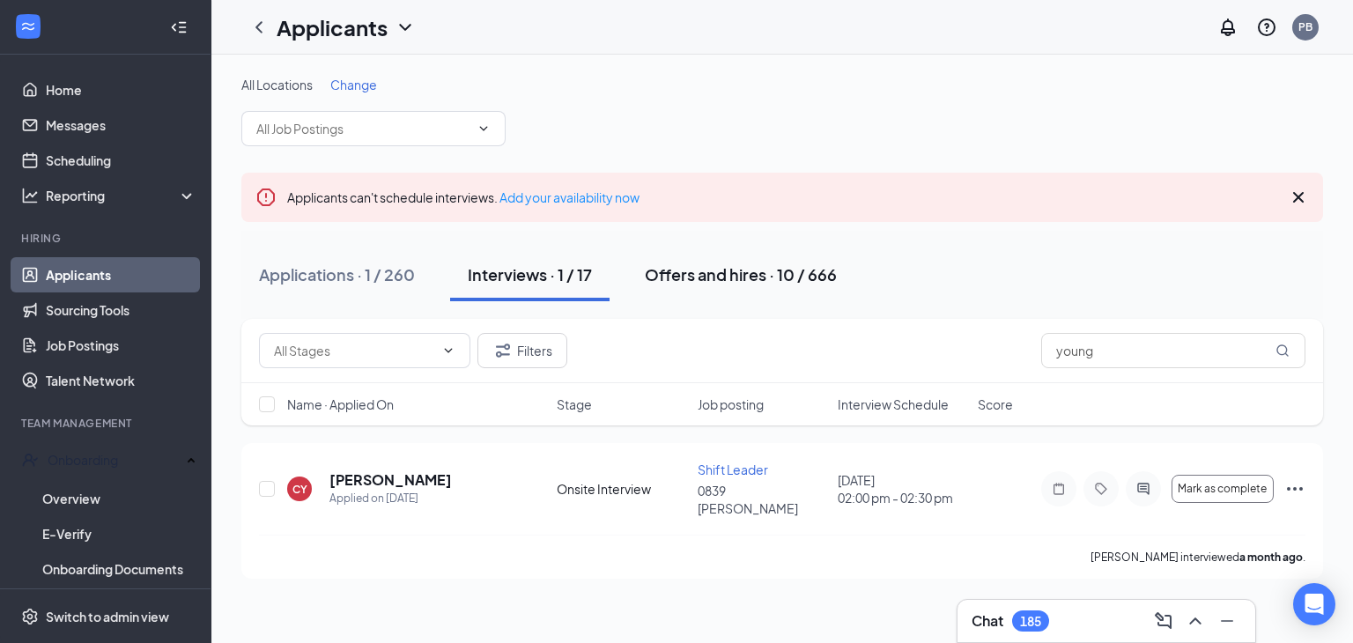
click at [744, 268] on div "Offers and hires · 10 / 666" at bounding box center [741, 274] width 192 height 22
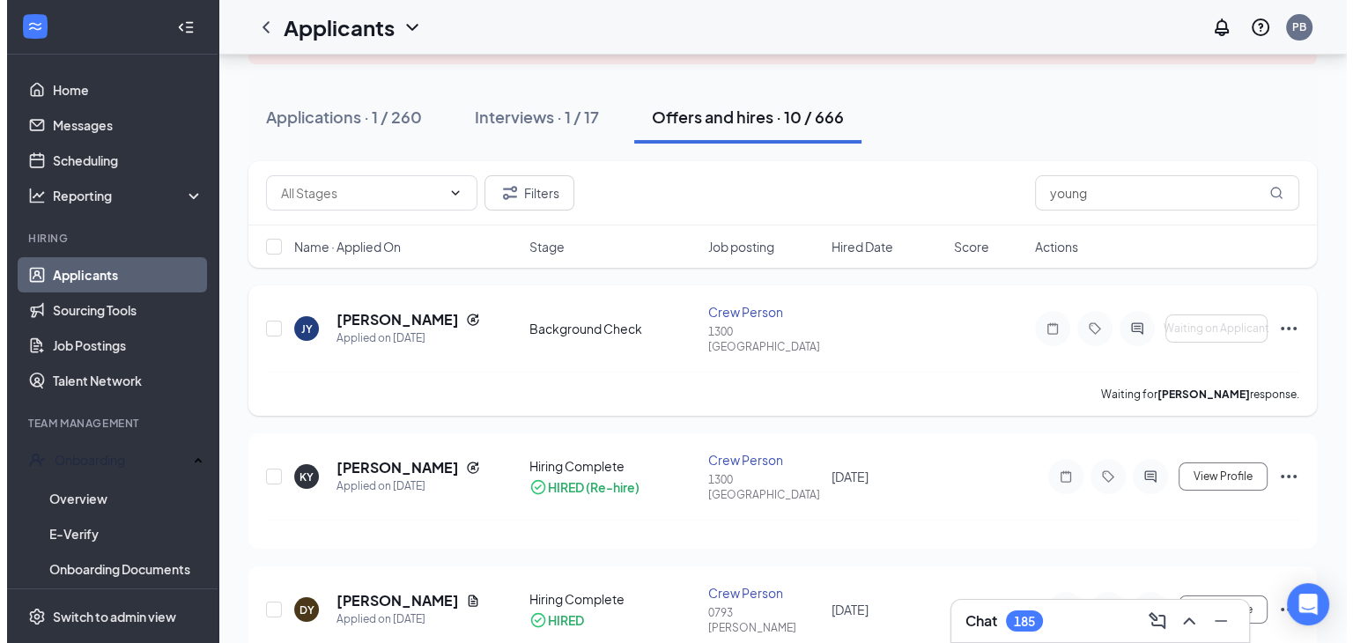
scroll to position [155, 0]
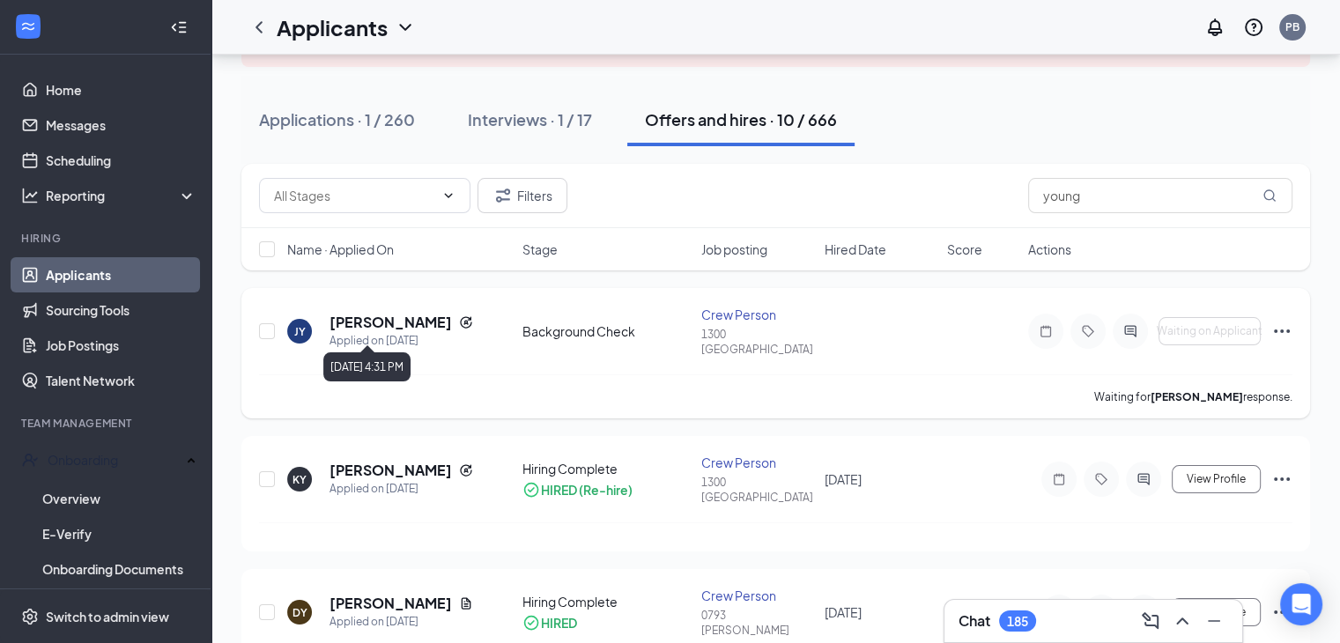
click at [374, 332] on div "Applied on [DATE]" at bounding box center [402, 341] width 144 height 18
click at [1282, 325] on icon "Ellipses" at bounding box center [1282, 331] width 21 height 21
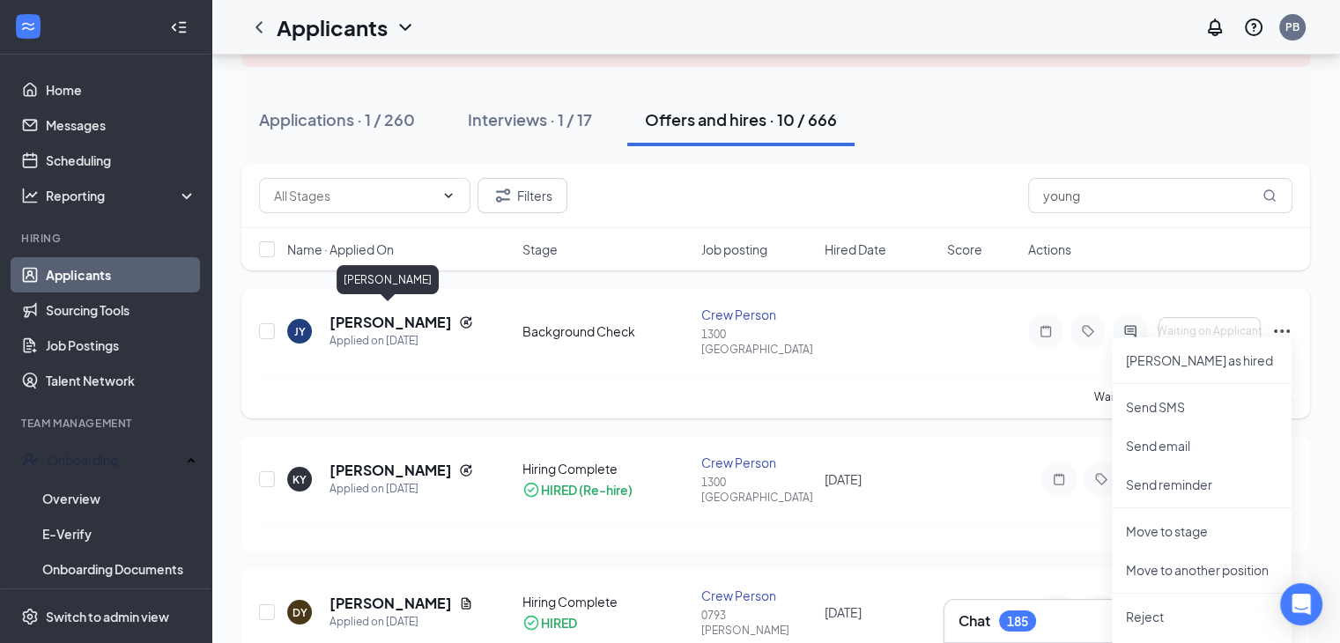
click at [369, 313] on h5 "[PERSON_NAME]" at bounding box center [391, 322] width 122 height 19
click at [369, 311] on body "Home Messages Scheduling Reporting Hiring Applicants Sourcing Tools Job Posting…" at bounding box center [670, 166] width 1340 height 643
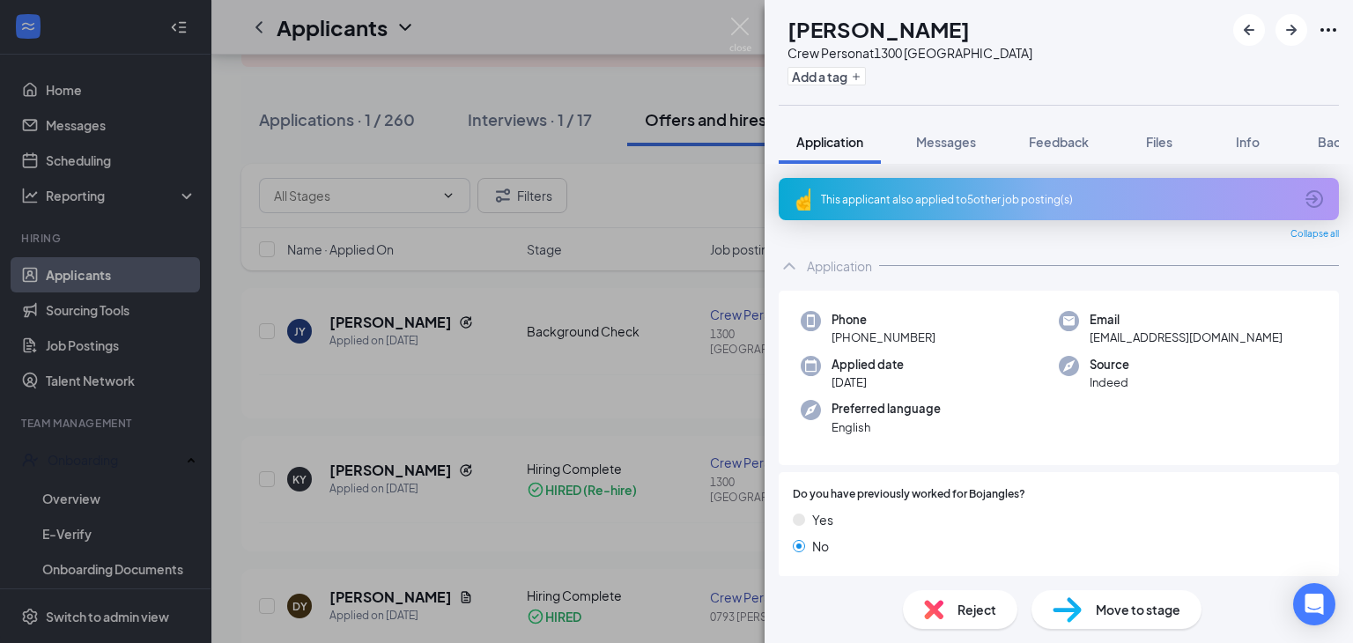
click at [1106, 606] on span "Move to stage" at bounding box center [1138, 609] width 85 height 19
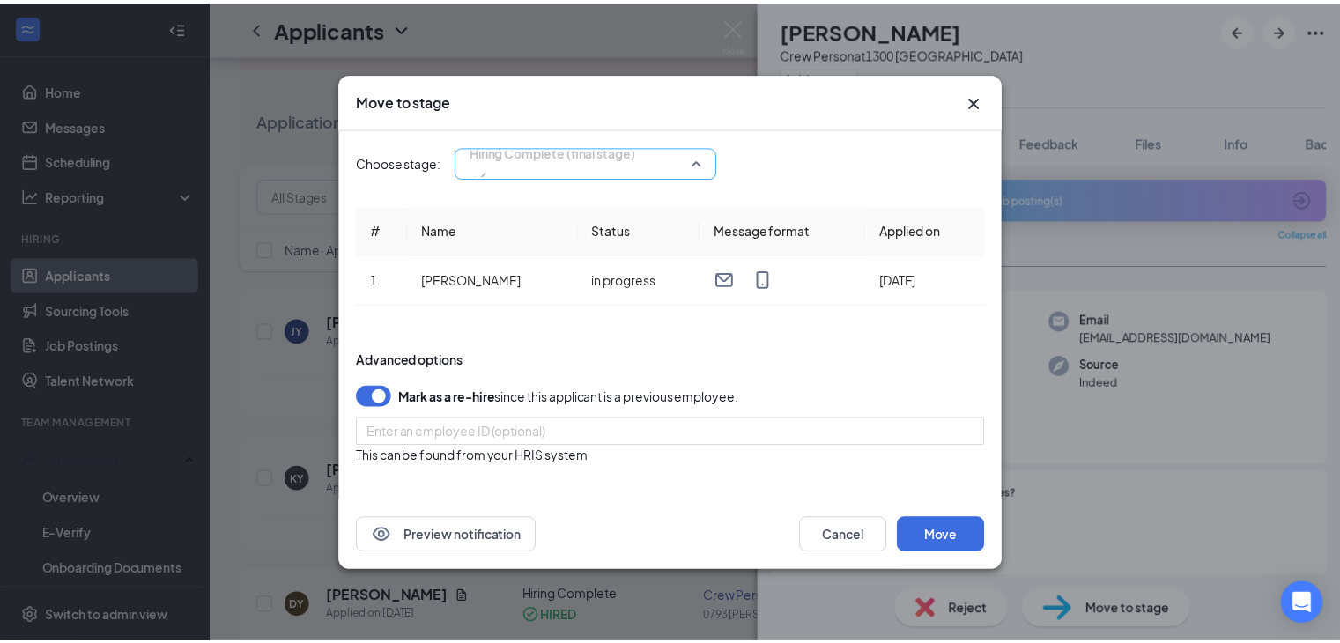
scroll to position [19, 0]
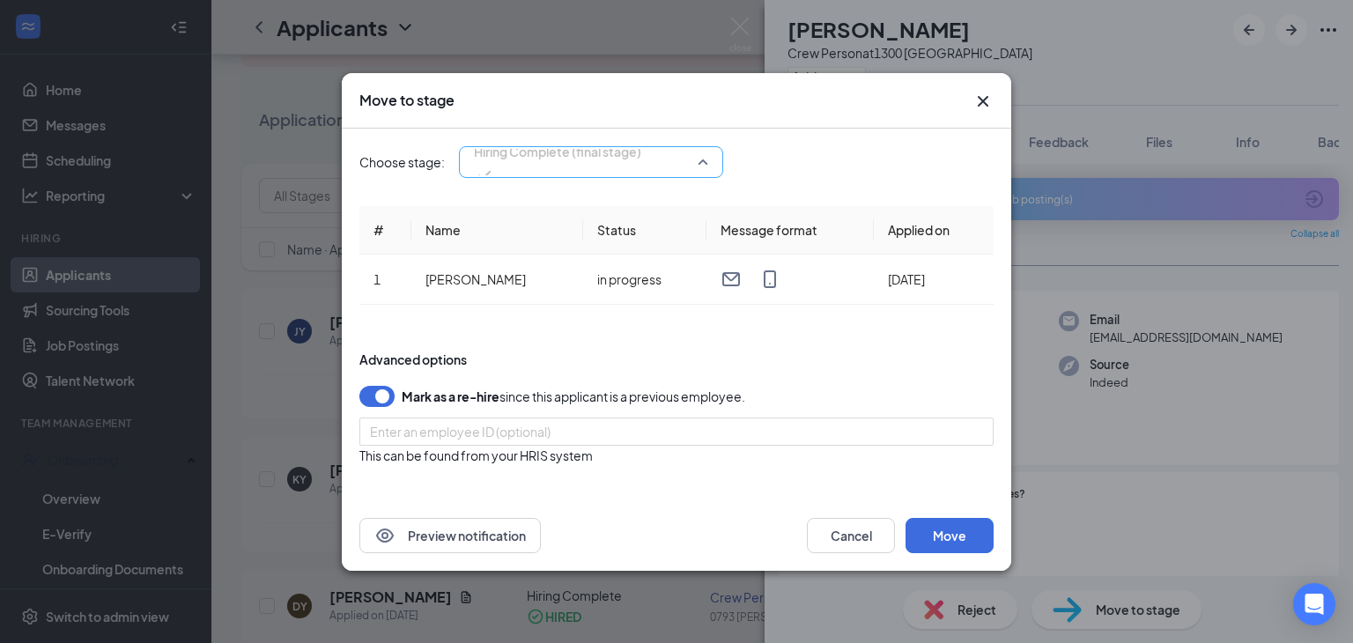
click at [704, 155] on span "Hiring Complete (final stage)" at bounding box center [591, 162] width 234 height 26
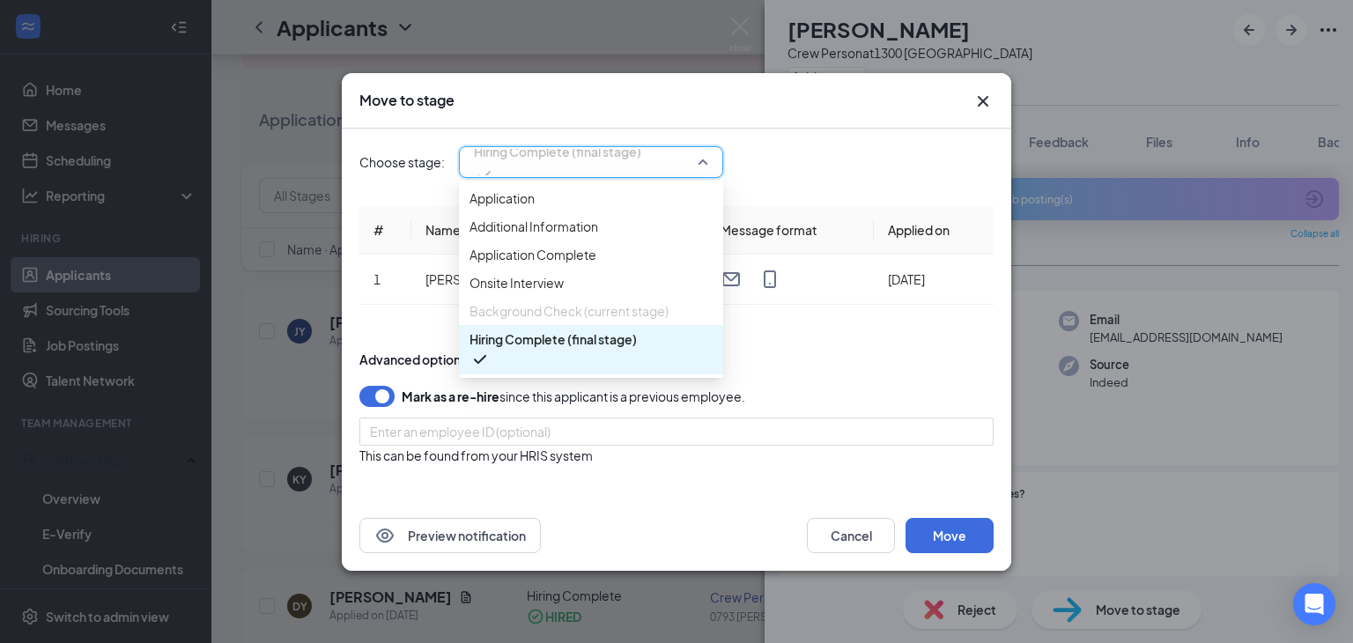
click at [590, 349] on span "Hiring Complete (final stage)" at bounding box center [553, 339] width 167 height 19
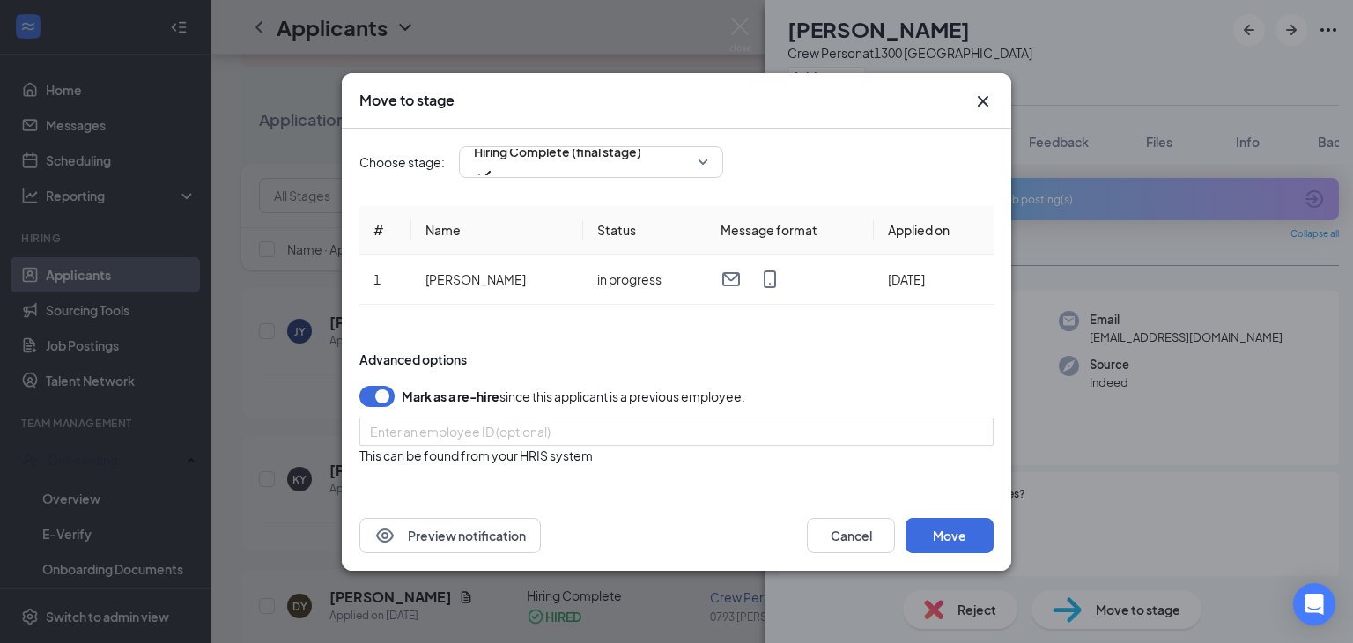
click at [976, 107] on icon "Cross" at bounding box center [983, 101] width 21 height 21
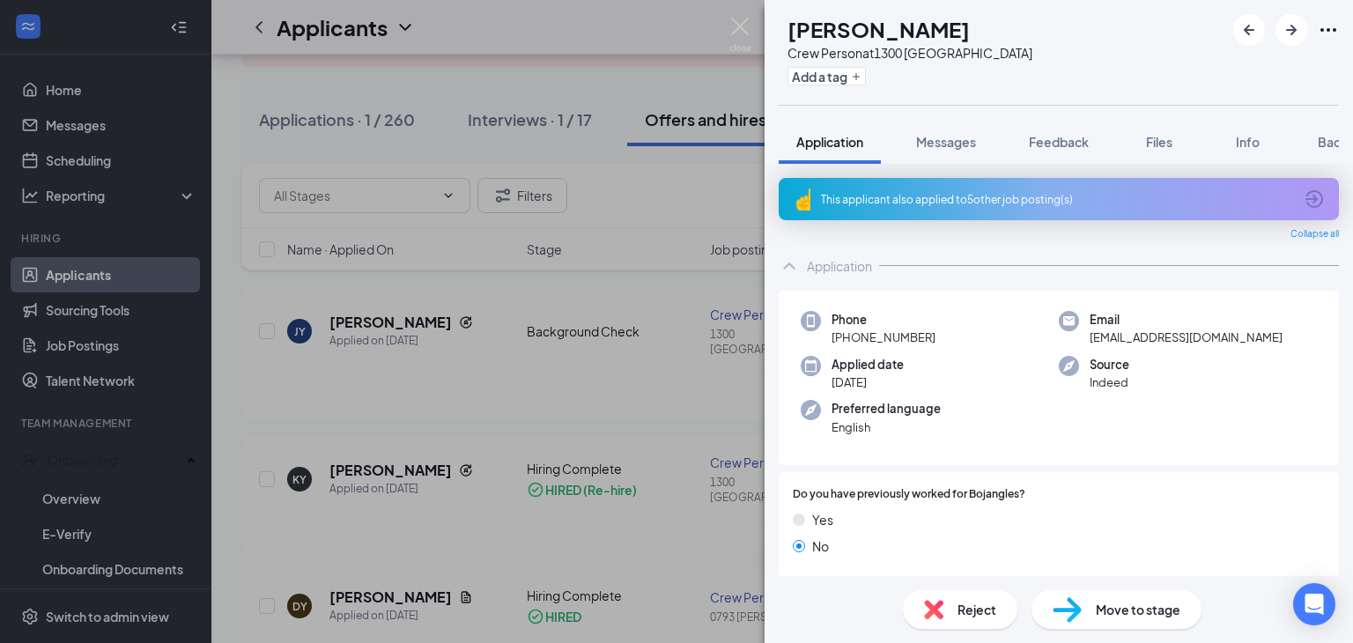
click at [976, 107] on div "[PERSON_NAME] Crew Person at [STREET_ADDRESS] Add a tag Application Messages Fe…" at bounding box center [1059, 321] width 589 height 643
click at [243, 402] on div "[PERSON_NAME] Crew Person at [STREET_ADDRESS] Add a tag Application Messages Fe…" at bounding box center [676, 321] width 1353 height 643
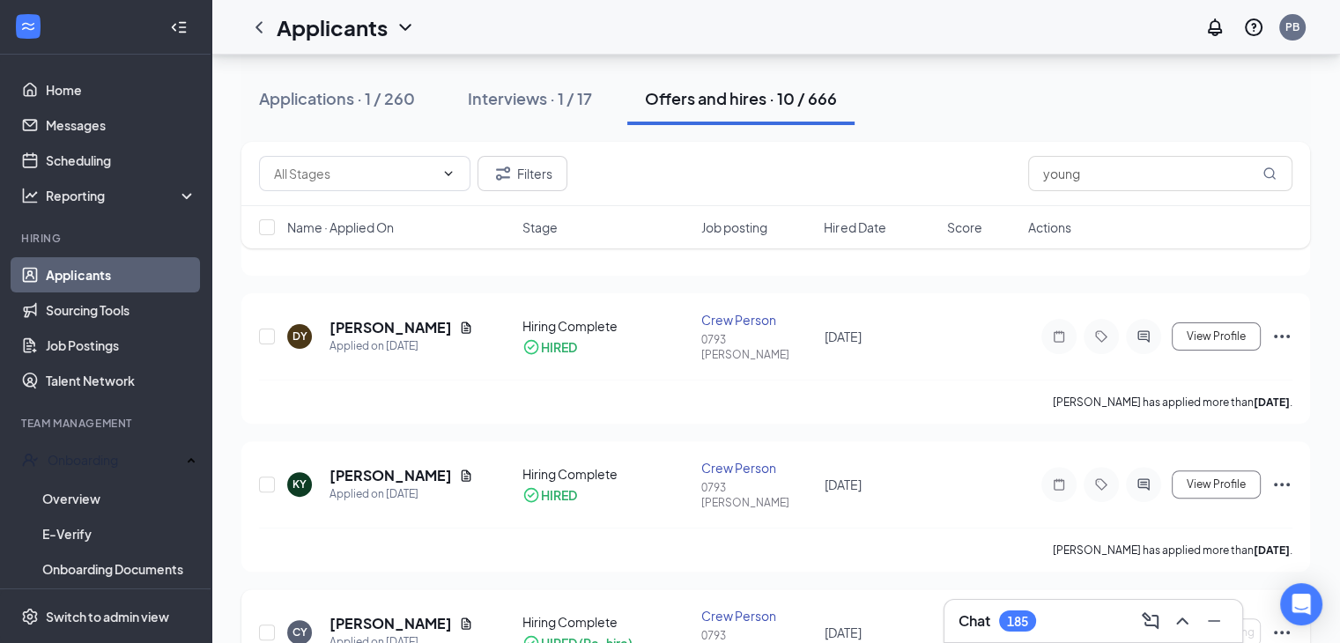
scroll to position [421, 0]
